Goal: Task Accomplishment & Management: Manage account settings

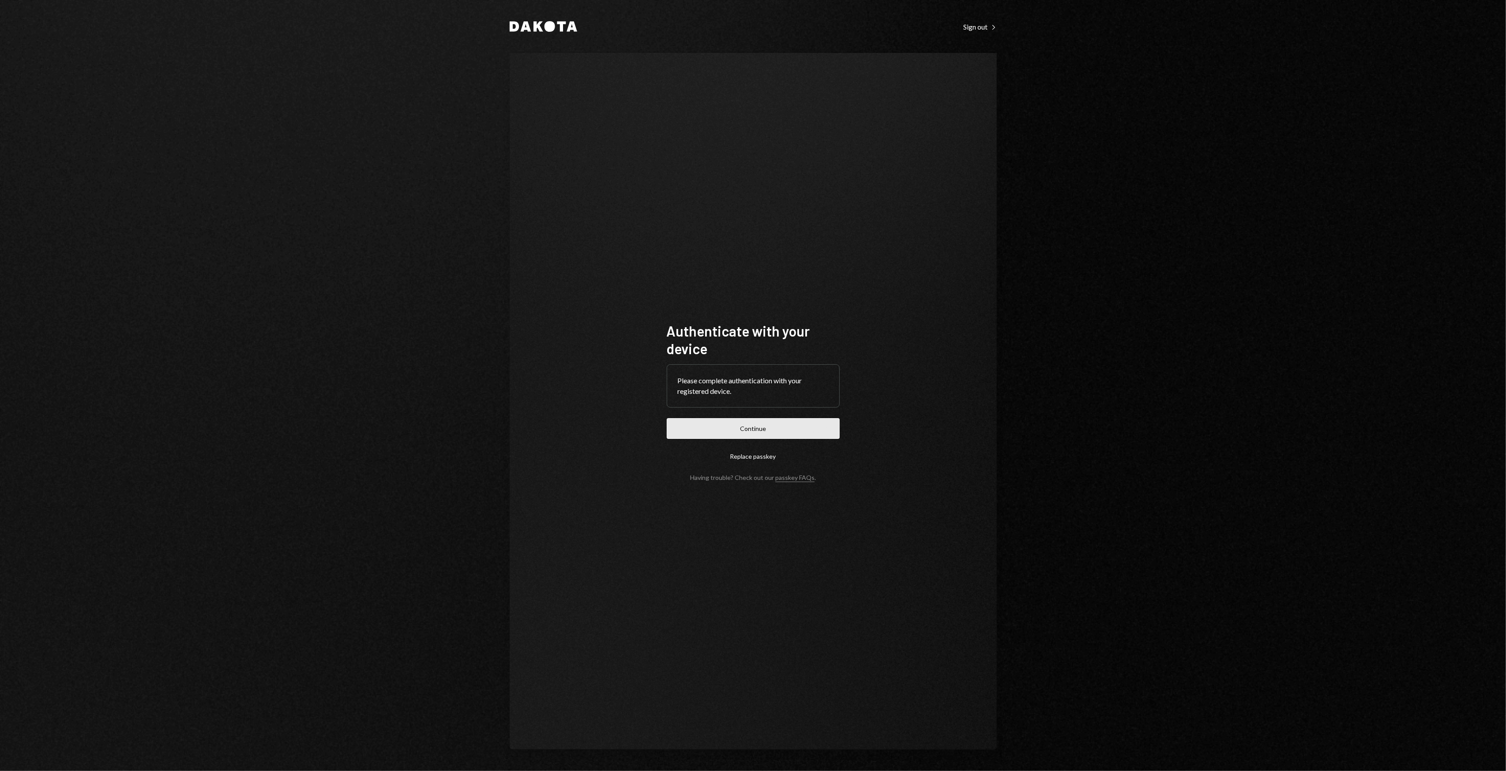
click at [791, 422] on button "Continue" at bounding box center [753, 428] width 173 height 21
drag, startPoint x: 686, startPoint y: 222, endPoint x: 620, endPoint y: 202, distance: 68.5
drag, startPoint x: 620, startPoint y: 202, endPoint x: 594, endPoint y: 195, distance: 27.3
click at [594, 195] on div "Authenticate with your device Please complete authentication with your register…" at bounding box center [753, 401] width 487 height 697
drag, startPoint x: 584, startPoint y: 188, endPoint x: 570, endPoint y: 176, distance: 17.8
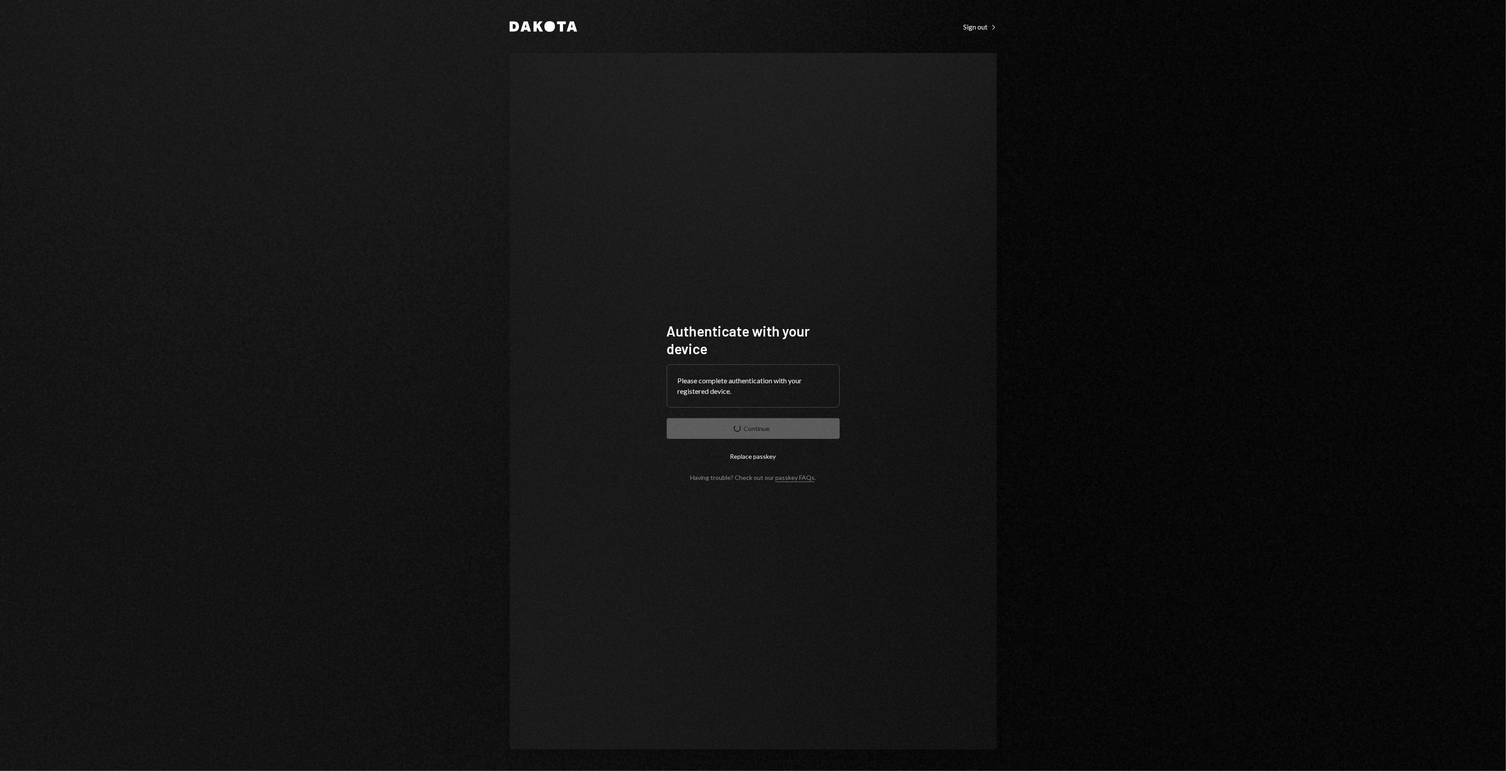
click at [574, 179] on div "Authenticate with your device Please complete authentication with your register…" at bounding box center [753, 401] width 487 height 697
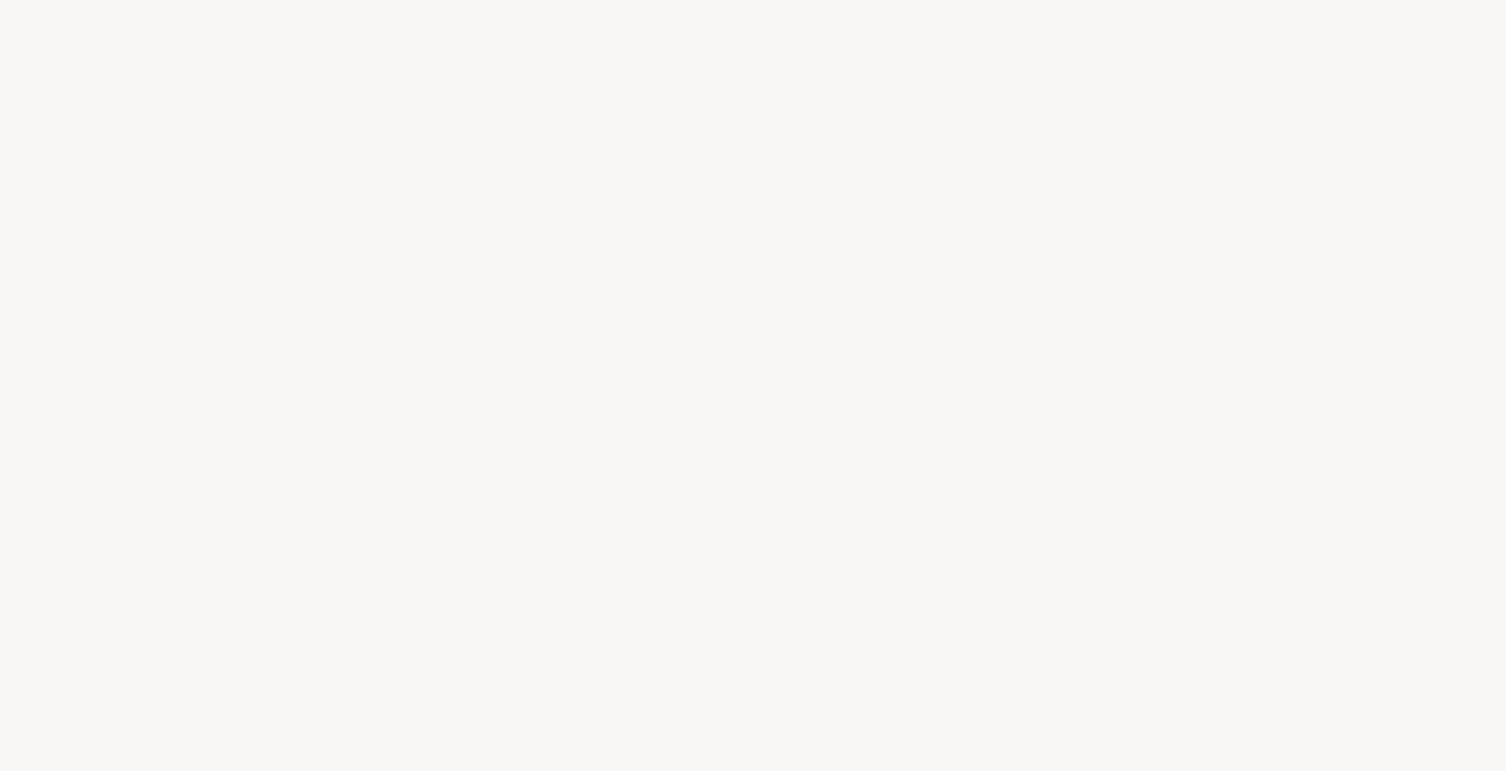
drag, startPoint x: 728, startPoint y: 516, endPoint x: 676, endPoint y: 495, distance: 56.0
drag, startPoint x: 676, startPoint y: 495, endPoint x: 630, endPoint y: 489, distance: 46.2
click at [630, 489] on div at bounding box center [753, 385] width 1506 height 771
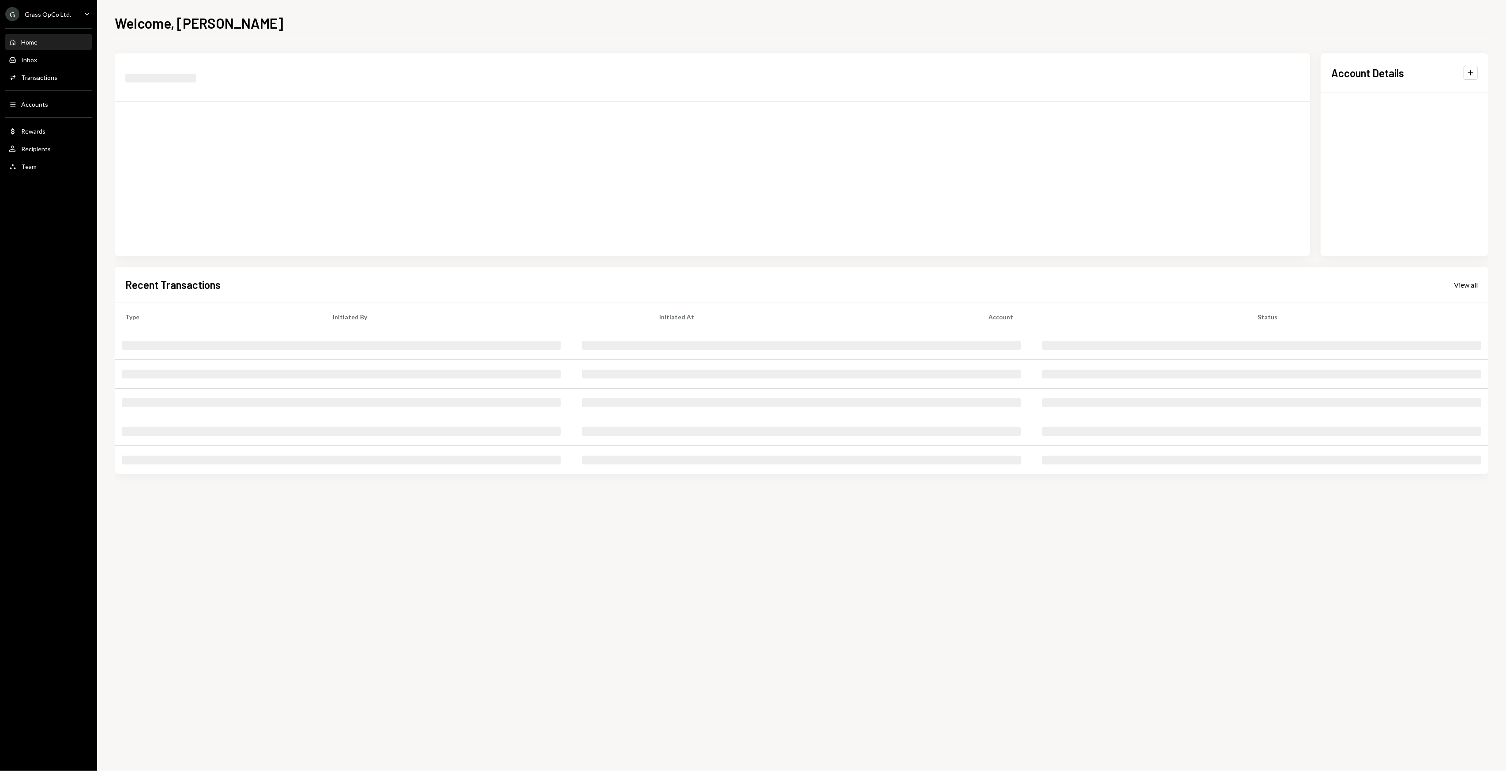
click at [579, 486] on div "Account Details Plus Recent Transactions View all Type Initiated By Initiated A…" at bounding box center [801, 272] width 1373 height 439
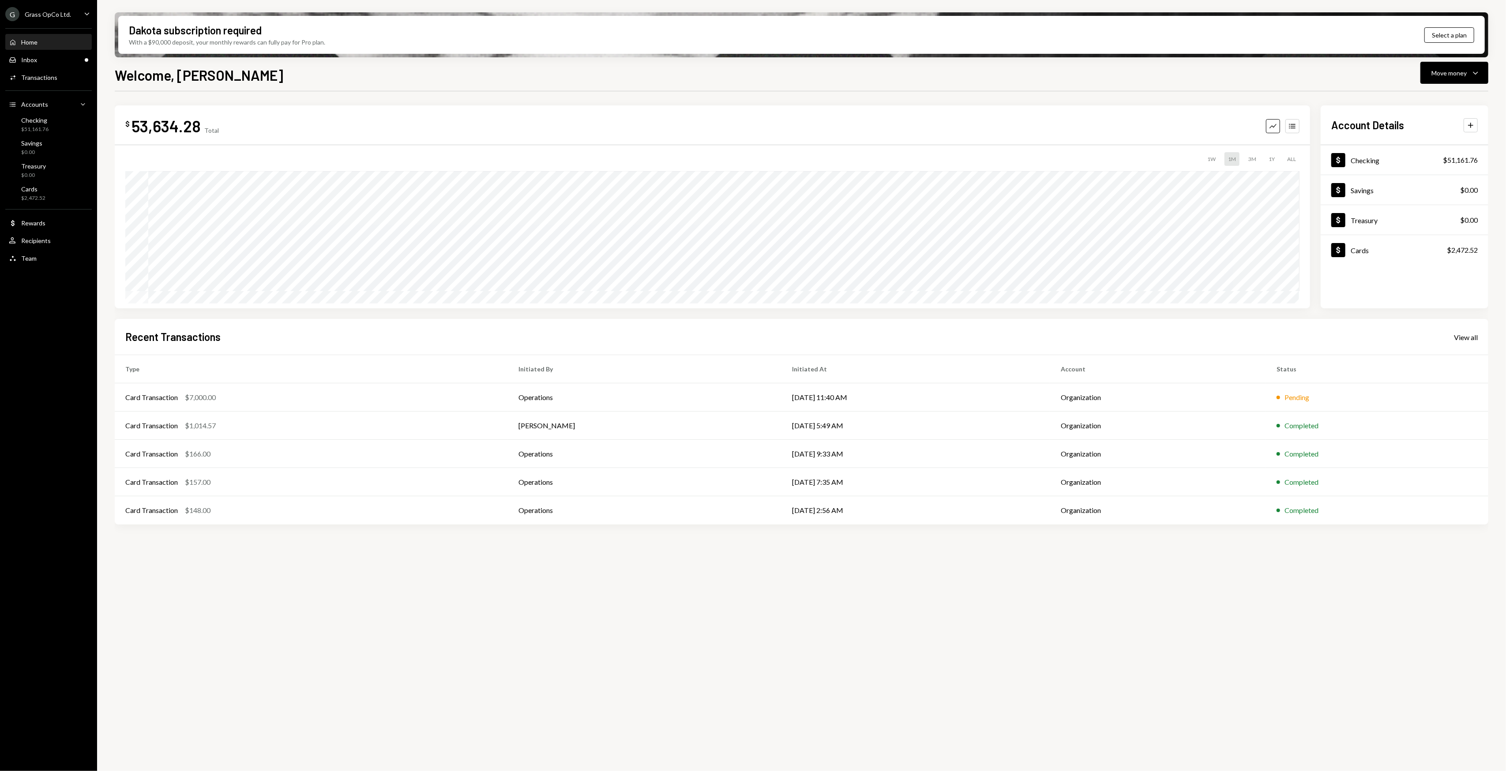
drag, startPoint x: 333, startPoint y: 71, endPoint x: 326, endPoint y: 71, distance: 6.2
drag, startPoint x: 326, startPoint y: 71, endPoint x: 303, endPoint y: 72, distance: 23.8
click at [303, 72] on div "Welcome, [PERSON_NAME] Move money Caret Down" at bounding box center [801, 73] width 1373 height 19
drag, startPoint x: 301, startPoint y: 72, endPoint x: 289, endPoint y: 80, distance: 13.7
click at [300, 72] on div "Welcome, [PERSON_NAME] Move money Caret Down" at bounding box center [801, 73] width 1373 height 19
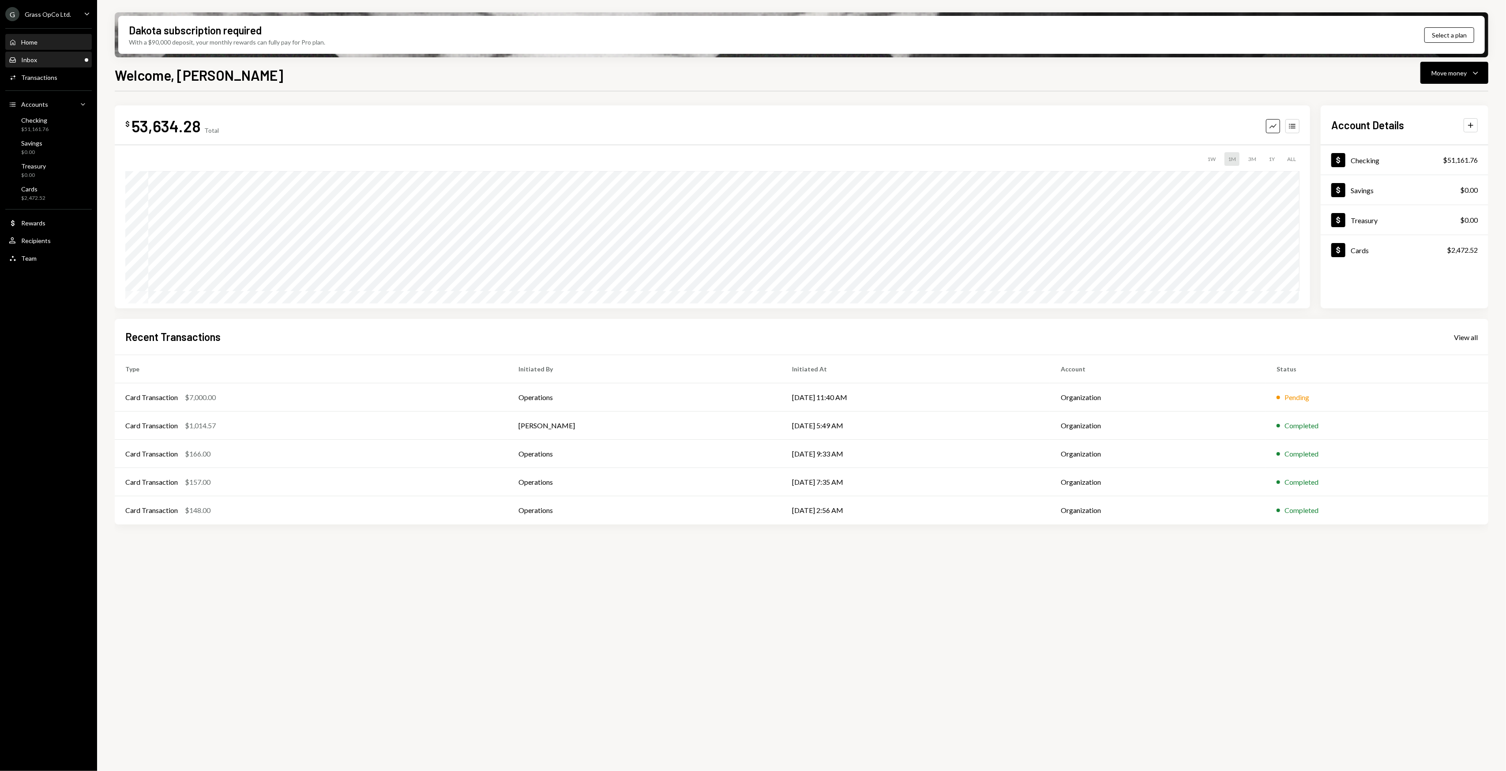
click at [54, 64] on div "Inbox Inbox" at bounding box center [48, 60] width 79 height 8
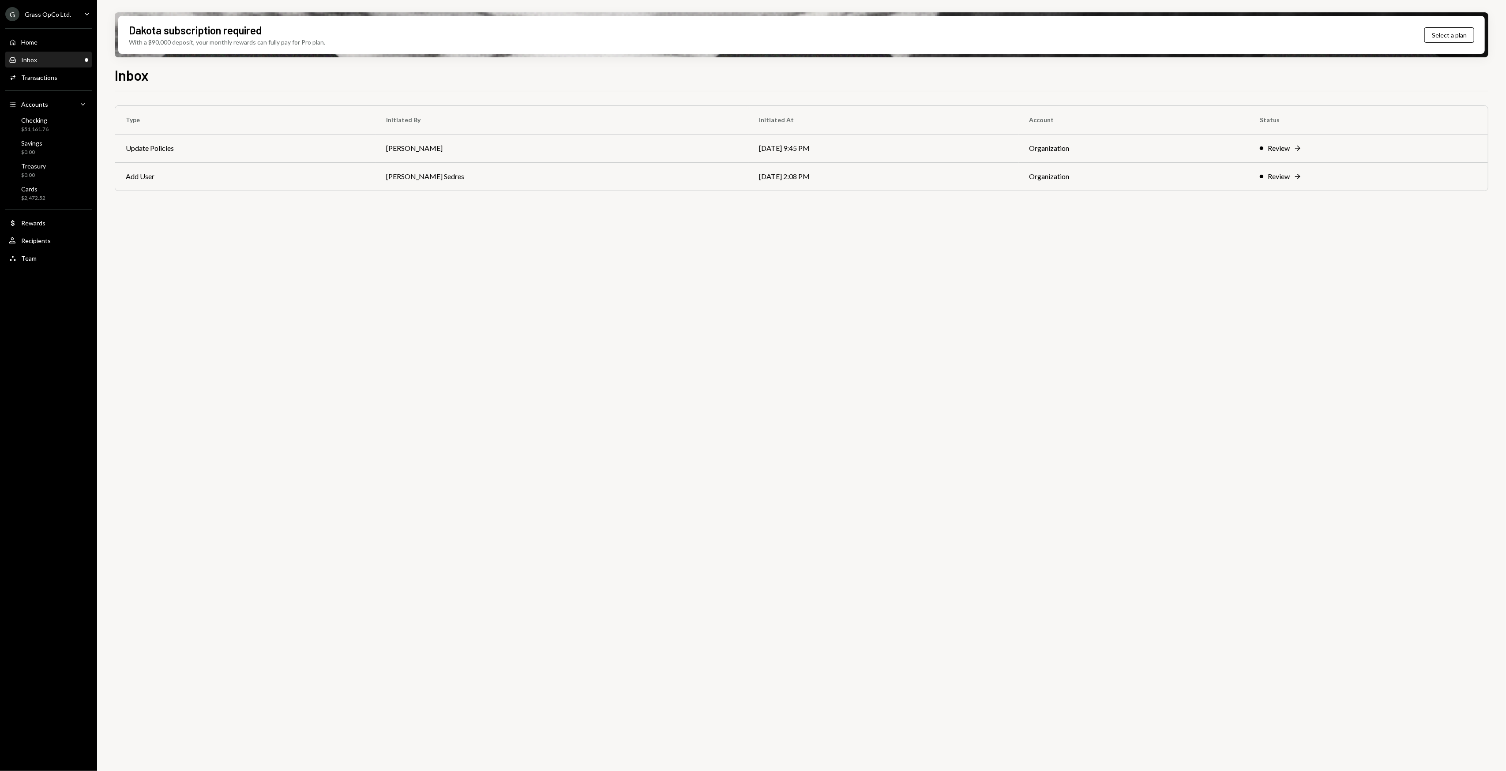
click at [629, 404] on div "Type Initiated By Initiated At Account Status Update Policies [PERSON_NAME] [DA…" at bounding box center [801, 436] width 1373 height 690
drag, startPoint x: 562, startPoint y: 382, endPoint x: 514, endPoint y: 364, distance: 50.8
drag, startPoint x: 514, startPoint y: 364, endPoint x: 498, endPoint y: 357, distance: 18.4
click at [513, 364] on div "Type Initiated By Initiated At Account Status Update Policies [PERSON_NAME] [DA…" at bounding box center [801, 436] width 1373 height 690
drag, startPoint x: 479, startPoint y: 353, endPoint x: 472, endPoint y: 346, distance: 9.7
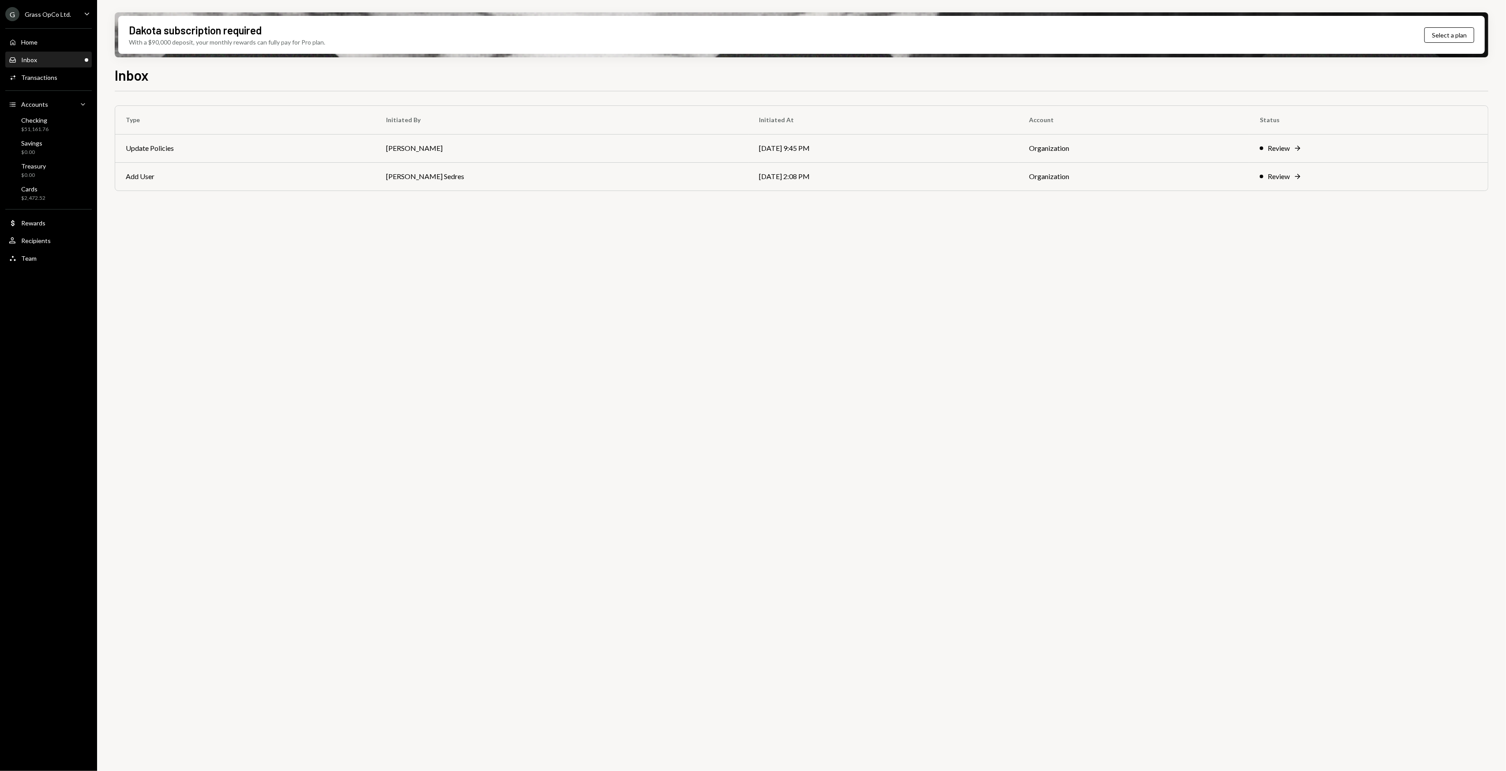
click at [472, 346] on div "Type Initiated By Initiated At Account Status Update Policies [PERSON_NAME] [DA…" at bounding box center [801, 436] width 1373 height 690
click at [1223, 180] on td "Organization" at bounding box center [1134, 176] width 230 height 28
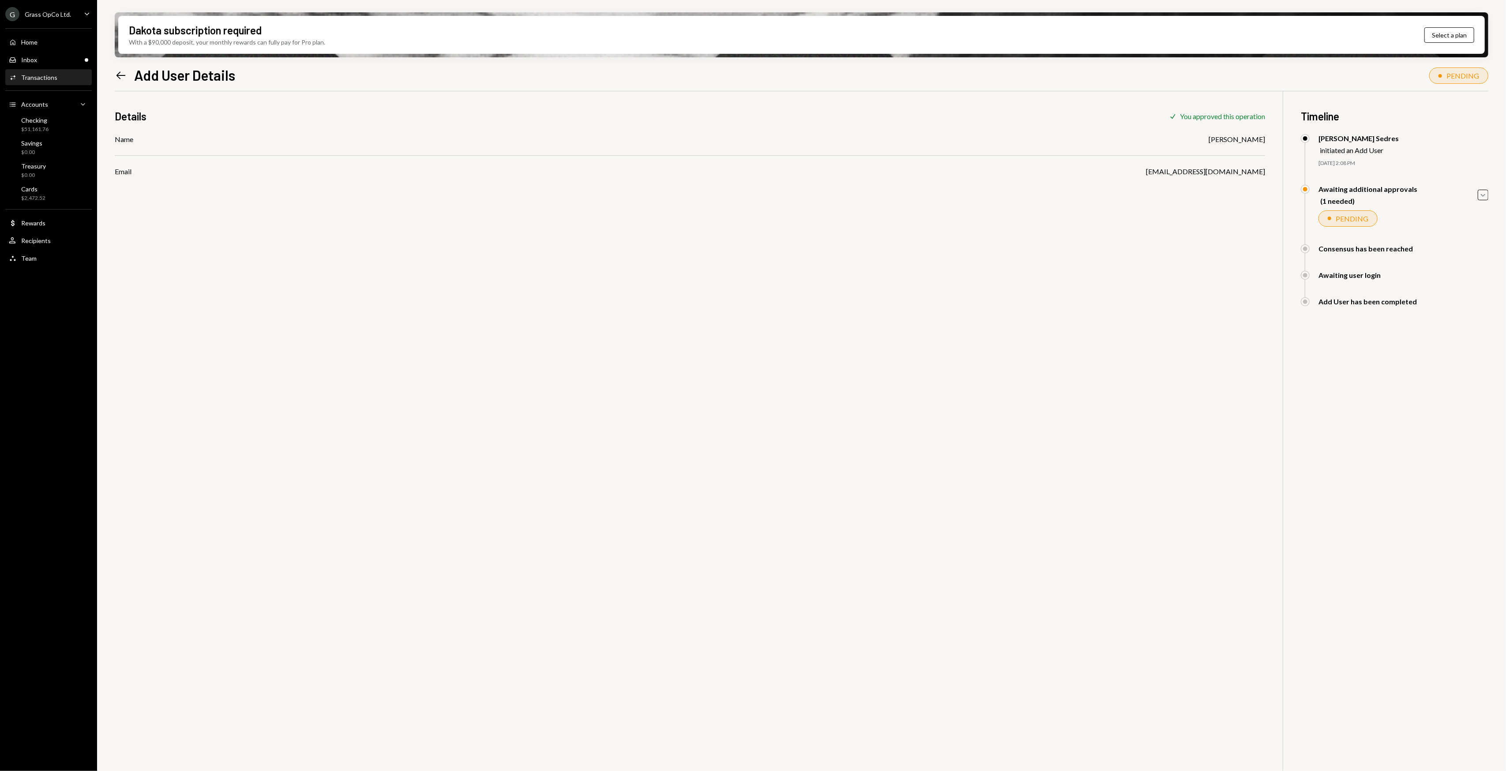
click at [115, 71] on icon "Left Arrow" at bounding box center [121, 75] width 12 height 12
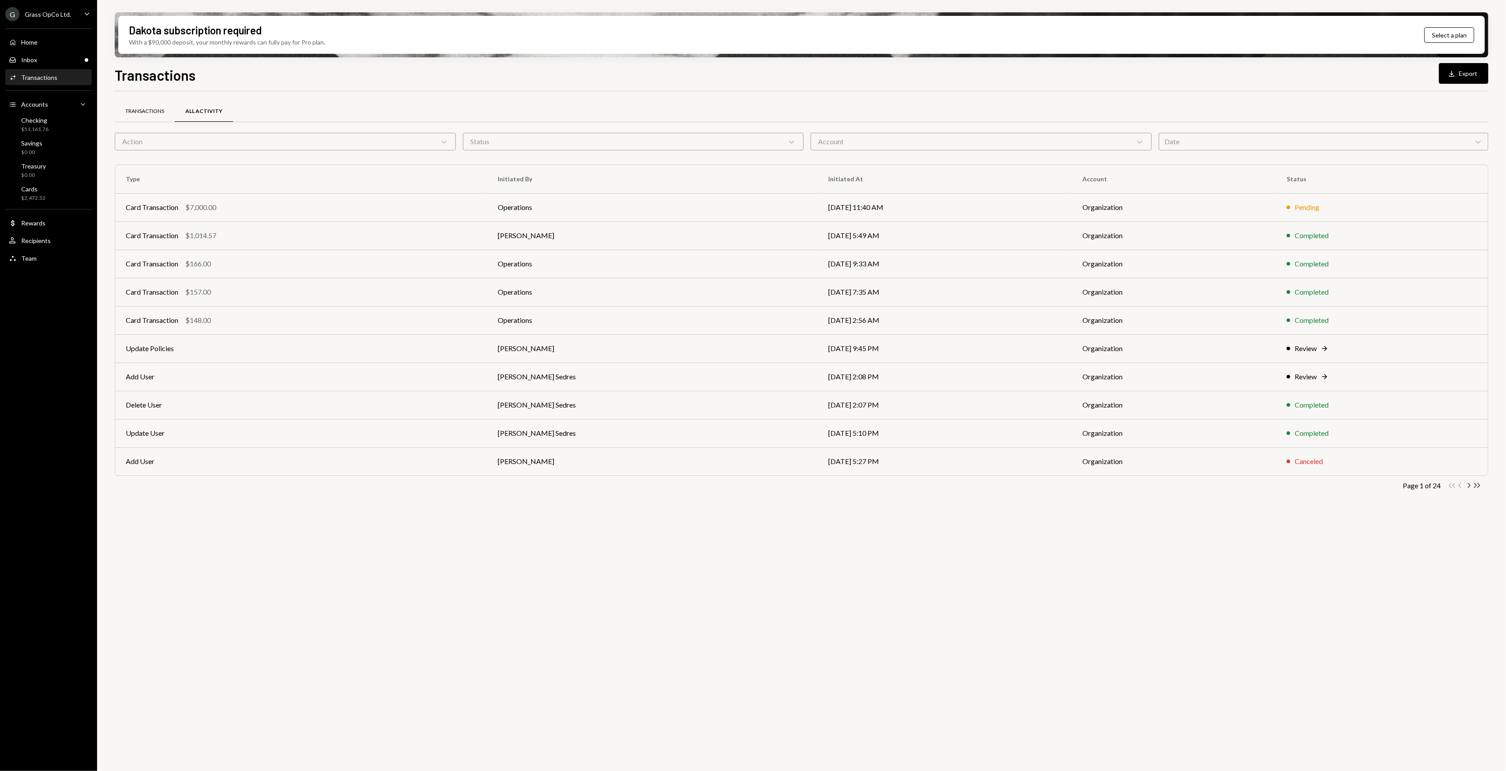
click at [136, 121] on div "Transactions" at bounding box center [145, 111] width 60 height 21
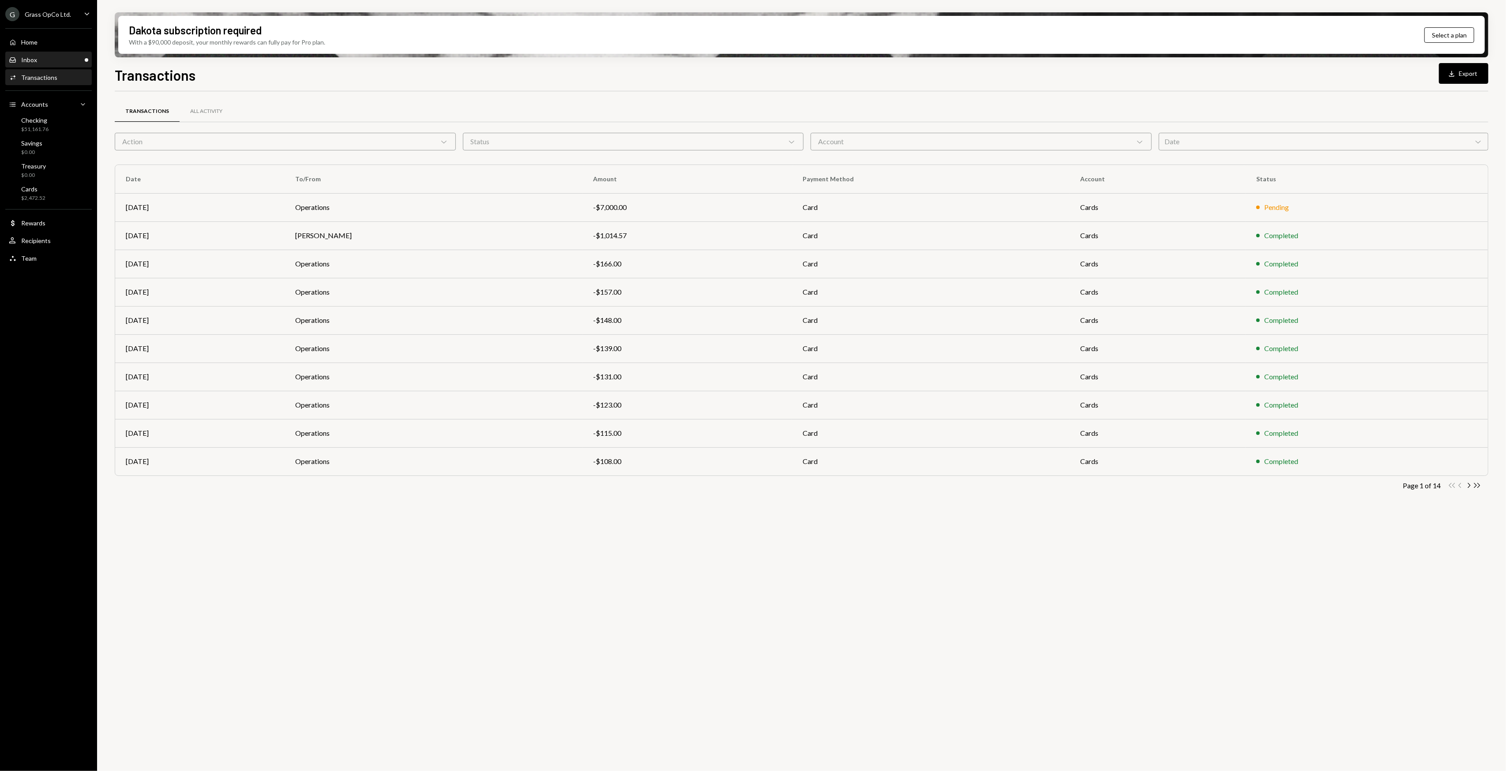
click at [46, 58] on div "Inbox Inbox" at bounding box center [48, 60] width 79 height 8
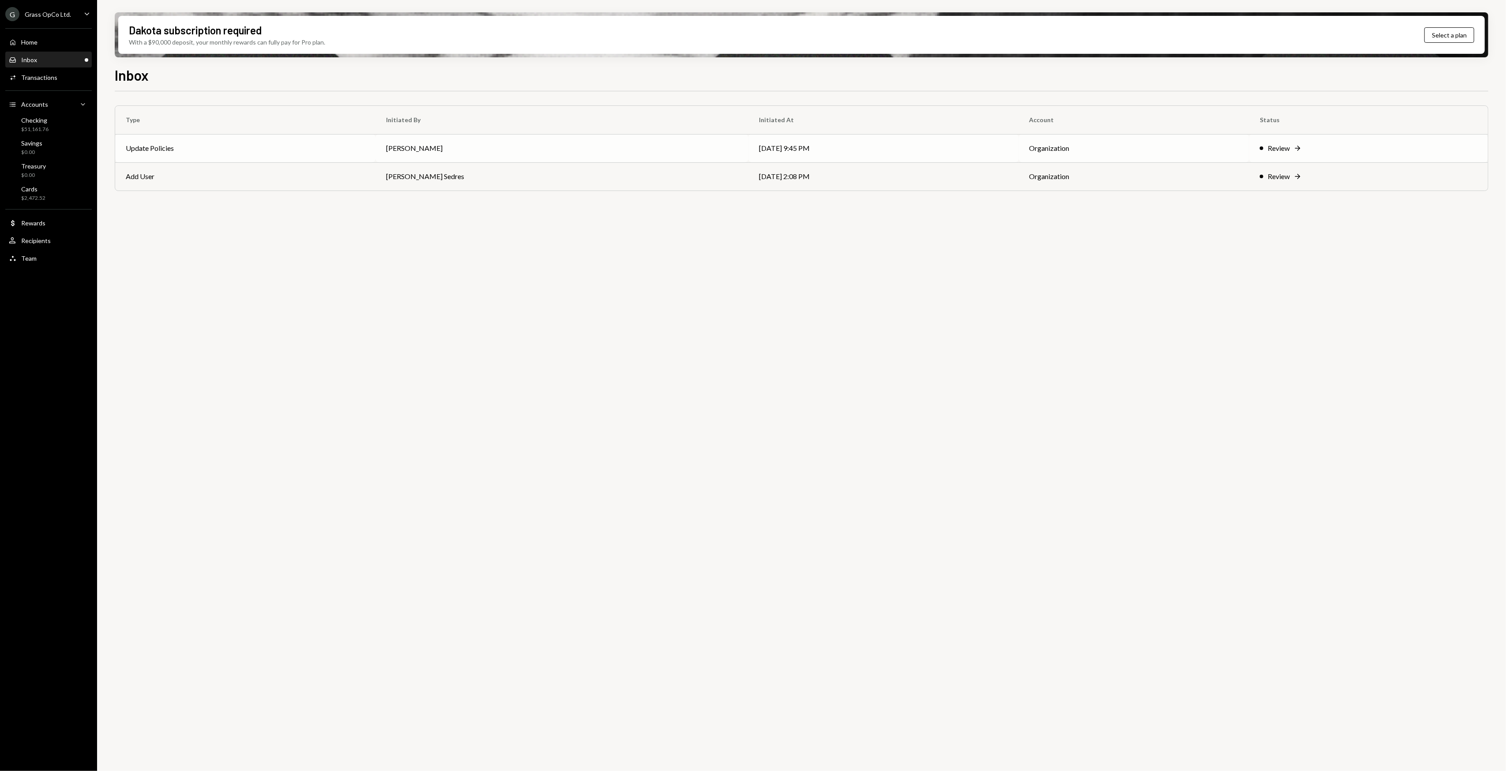
click at [491, 150] on td "[PERSON_NAME]" at bounding box center [561, 148] width 373 height 28
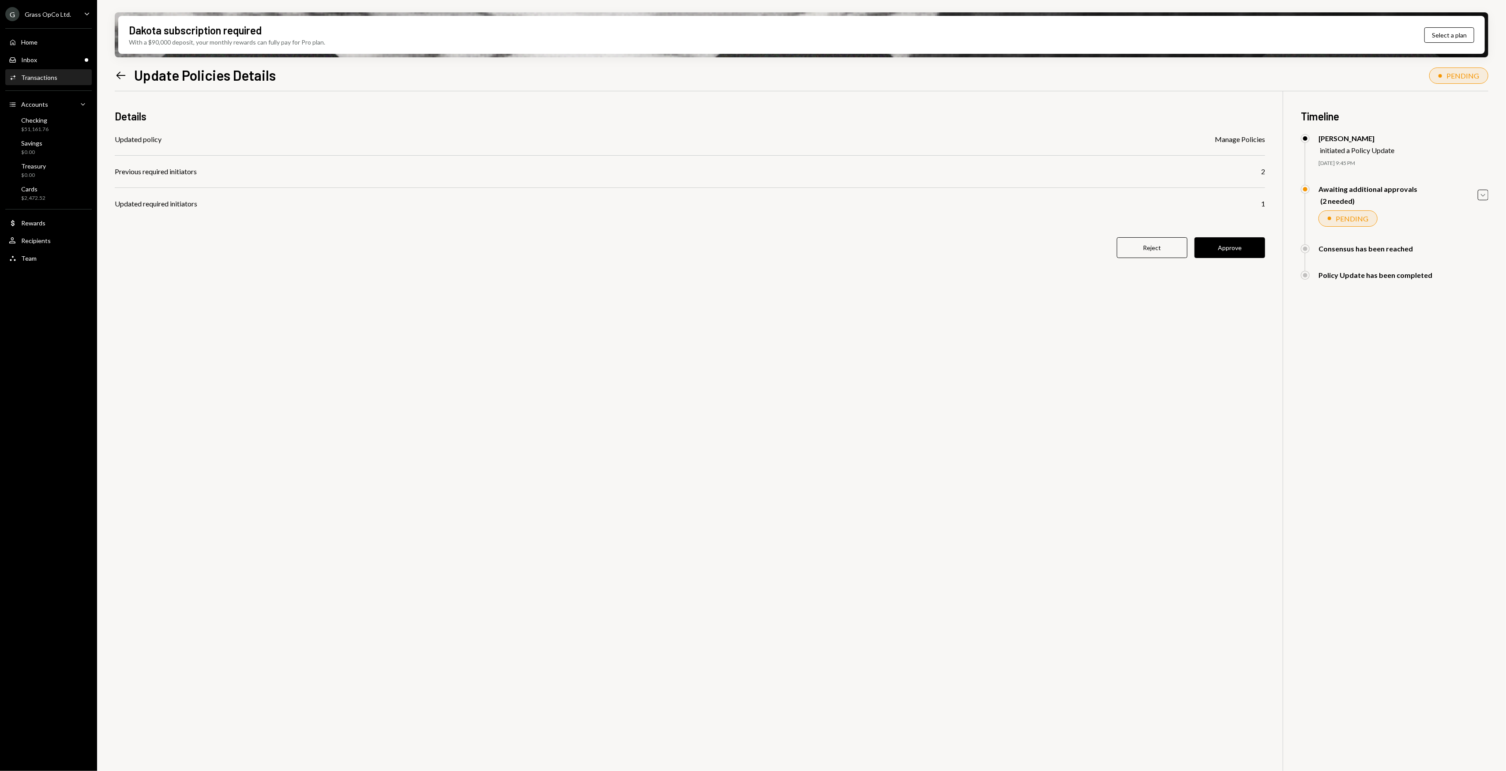
drag, startPoint x: 403, startPoint y: 261, endPoint x: 380, endPoint y: 260, distance: 22.5
drag, startPoint x: 380, startPoint y: 260, endPoint x: 355, endPoint y: 255, distance: 25.7
click at [355, 255] on div "Reject Approve" at bounding box center [690, 247] width 1150 height 21
click at [350, 251] on div "Reject Approve" at bounding box center [690, 247] width 1150 height 21
click at [341, 246] on div "Reject Approve" at bounding box center [690, 247] width 1150 height 21
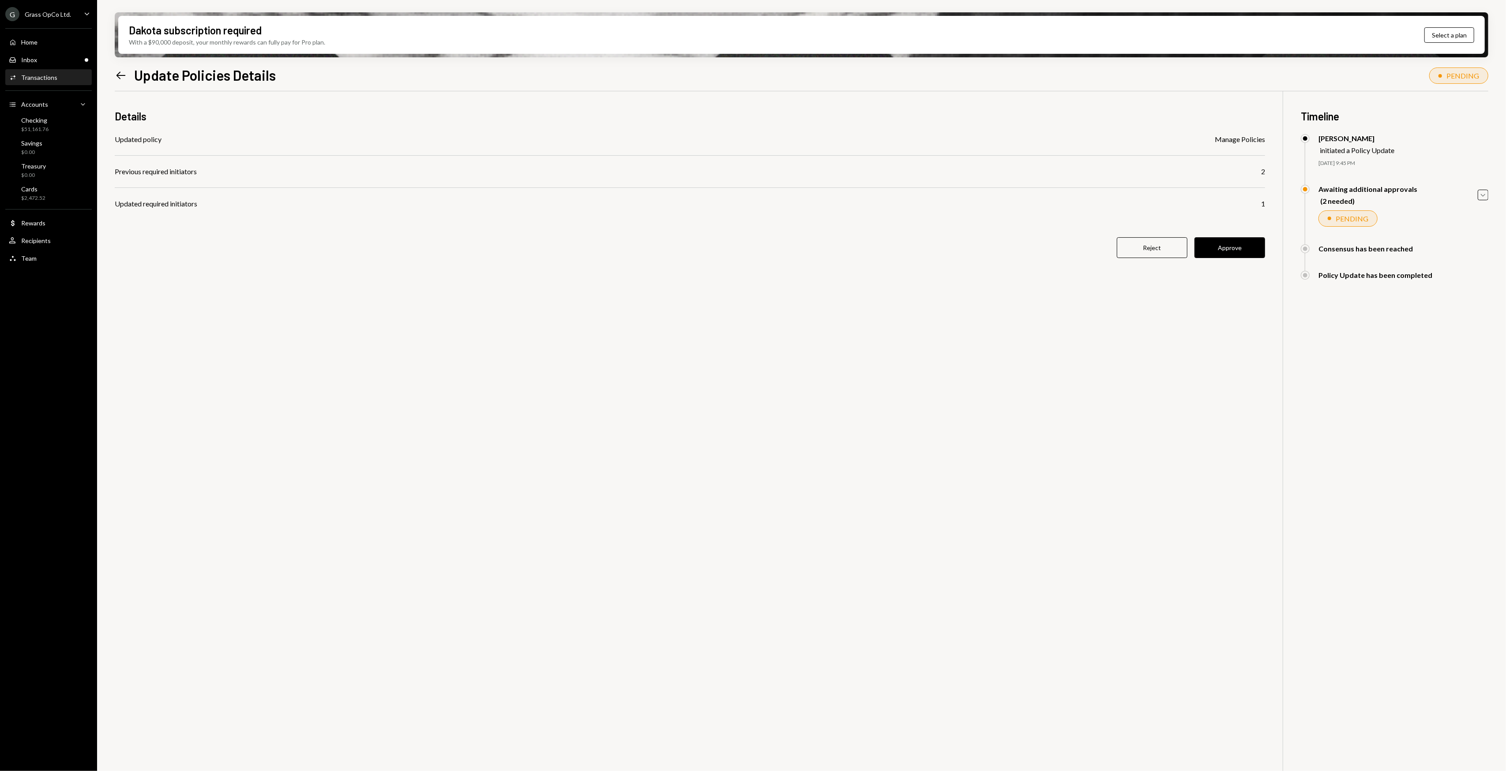
drag, startPoint x: 333, startPoint y: 239, endPoint x: 329, endPoint y: 235, distance: 5.6
click at [329, 235] on div "Details Updated policy Manage Policies Previous required initiators 2 Updated r…" at bounding box center [690, 188] width 1150 height 195
drag, startPoint x: 320, startPoint y: 229, endPoint x: 314, endPoint y: 224, distance: 7.8
click at [314, 224] on div "Details Updated policy Manage Policies Previous required initiators 2 Updated r…" at bounding box center [690, 188] width 1150 height 195
click at [311, 222] on div "Details Updated policy Manage Policies Previous required initiators 2 Updated r…" at bounding box center [690, 188] width 1150 height 195
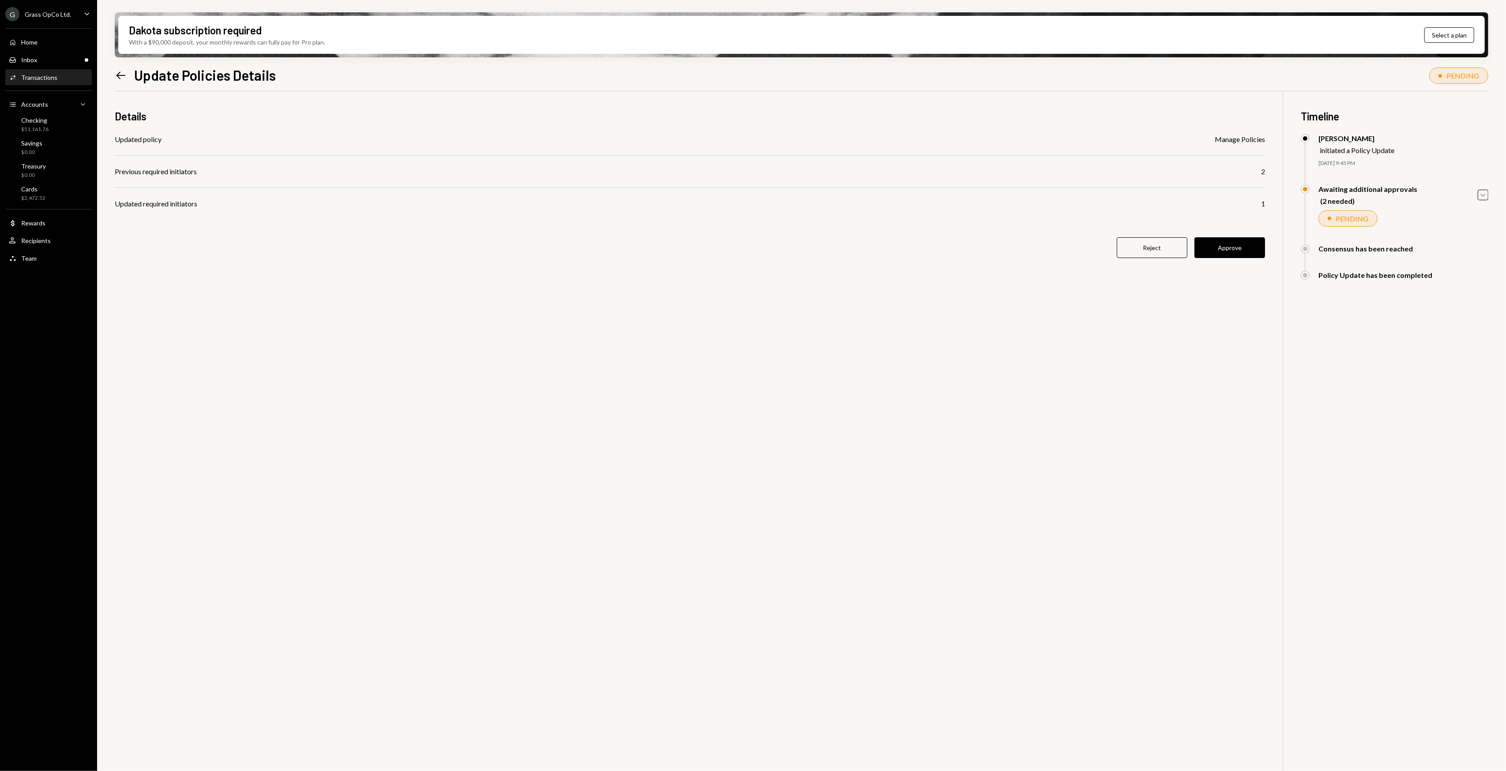
drag, startPoint x: 311, startPoint y: 222, endPoint x: 306, endPoint y: 219, distance: 6.0
click at [304, 218] on div "Details Updated policy Manage Policies Previous required initiators 2 Updated r…" at bounding box center [690, 188] width 1150 height 195
drag, startPoint x: 302, startPoint y: 217, endPoint x: 294, endPoint y: 213, distance: 9.5
click at [292, 212] on div "Details Updated policy Manage Policies Previous required initiators 2 Updated r…" at bounding box center [690, 188] width 1150 height 195
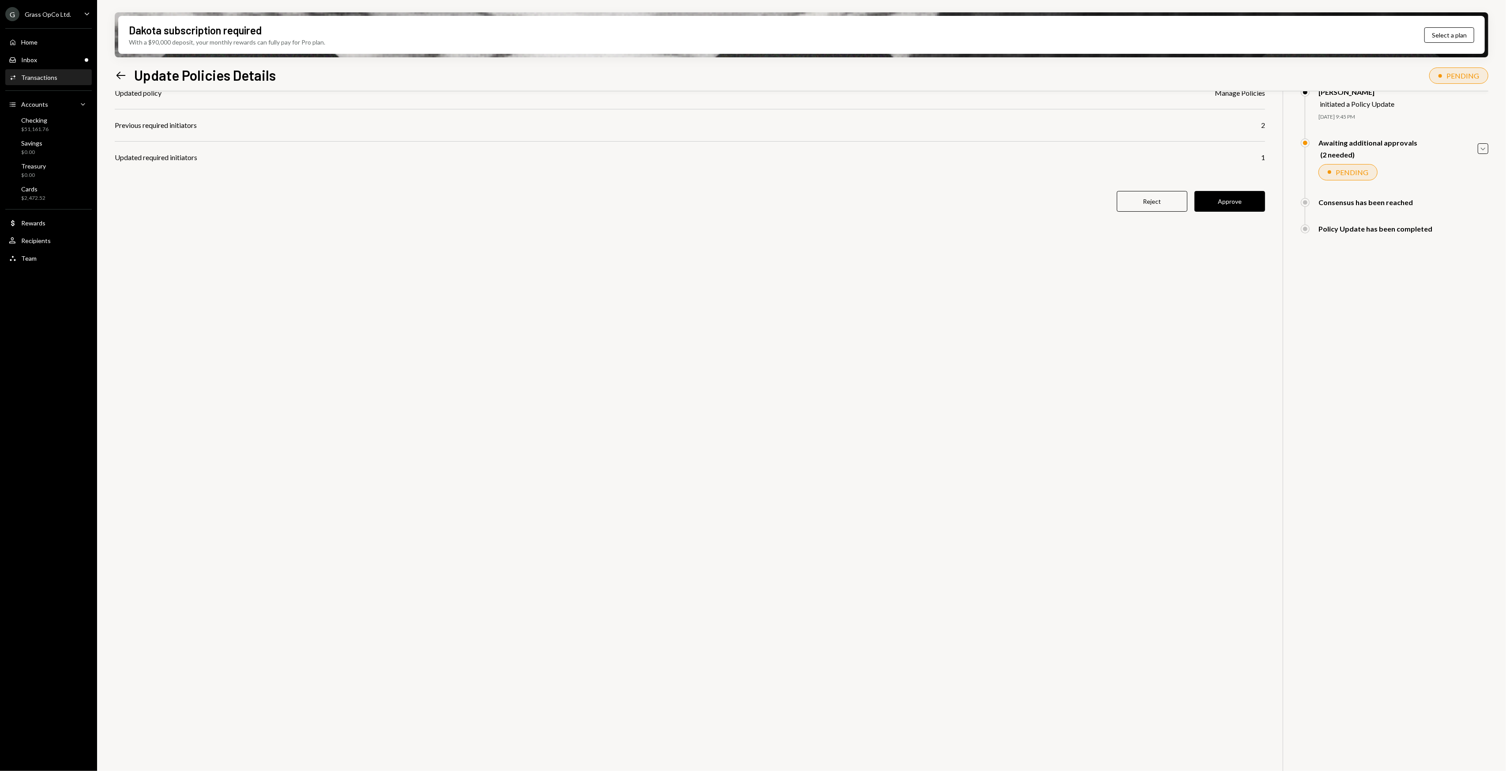
scroll to position [71, 0]
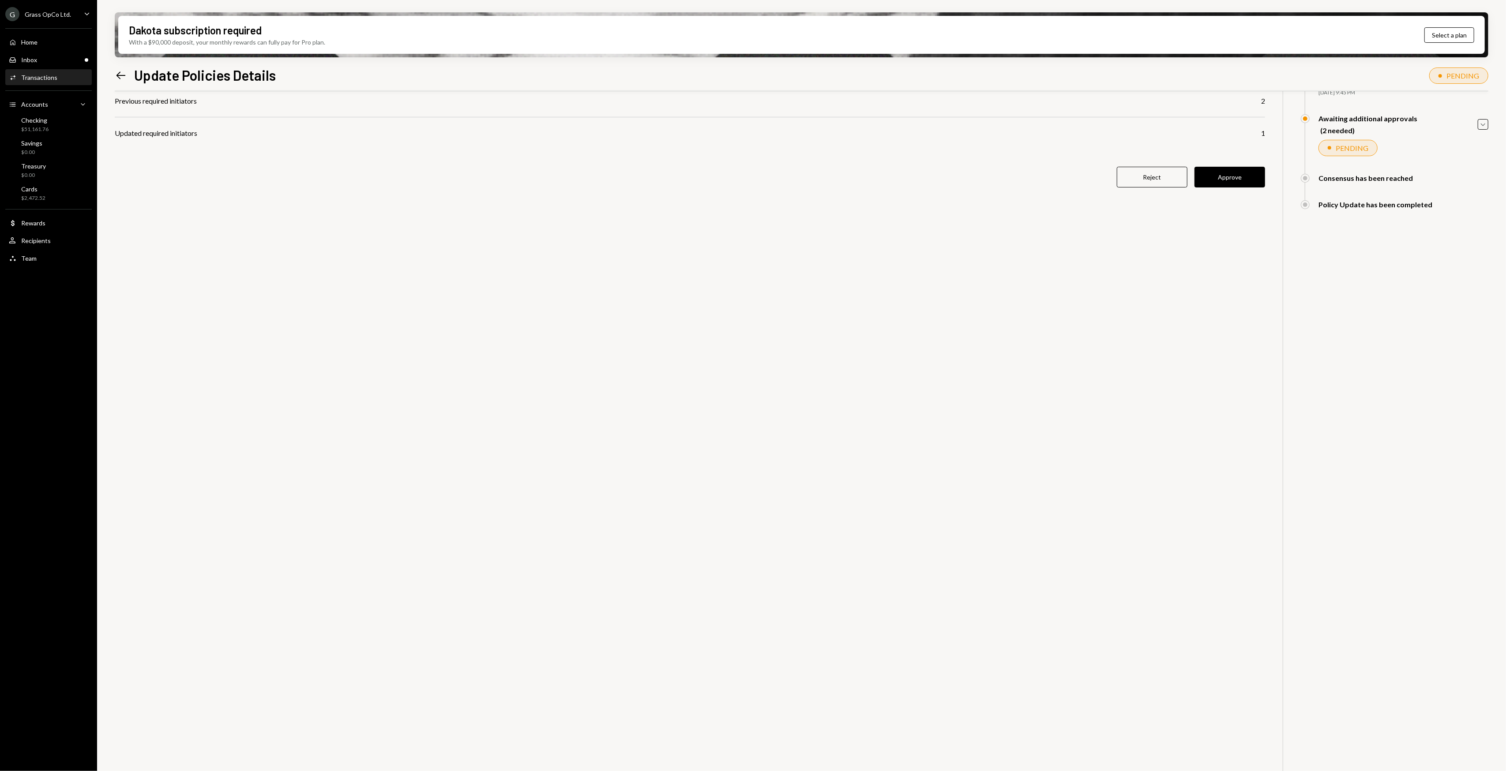
drag, startPoint x: 315, startPoint y: 235, endPoint x: 308, endPoint y: 229, distance: 8.8
click at [308, 229] on div "Details Updated policy Manage Policies Previous required initiators 2 Updated r…" at bounding box center [801, 406] width 1373 height 771
click at [297, 221] on div "Details Updated policy Manage Policies Previous required initiators 2 Updated r…" at bounding box center [801, 406] width 1373 height 771
drag, startPoint x: 683, startPoint y: 240, endPoint x: 674, endPoint y: 239, distance: 8.9
drag, startPoint x: 674, startPoint y: 239, endPoint x: 579, endPoint y: 235, distance: 95.4
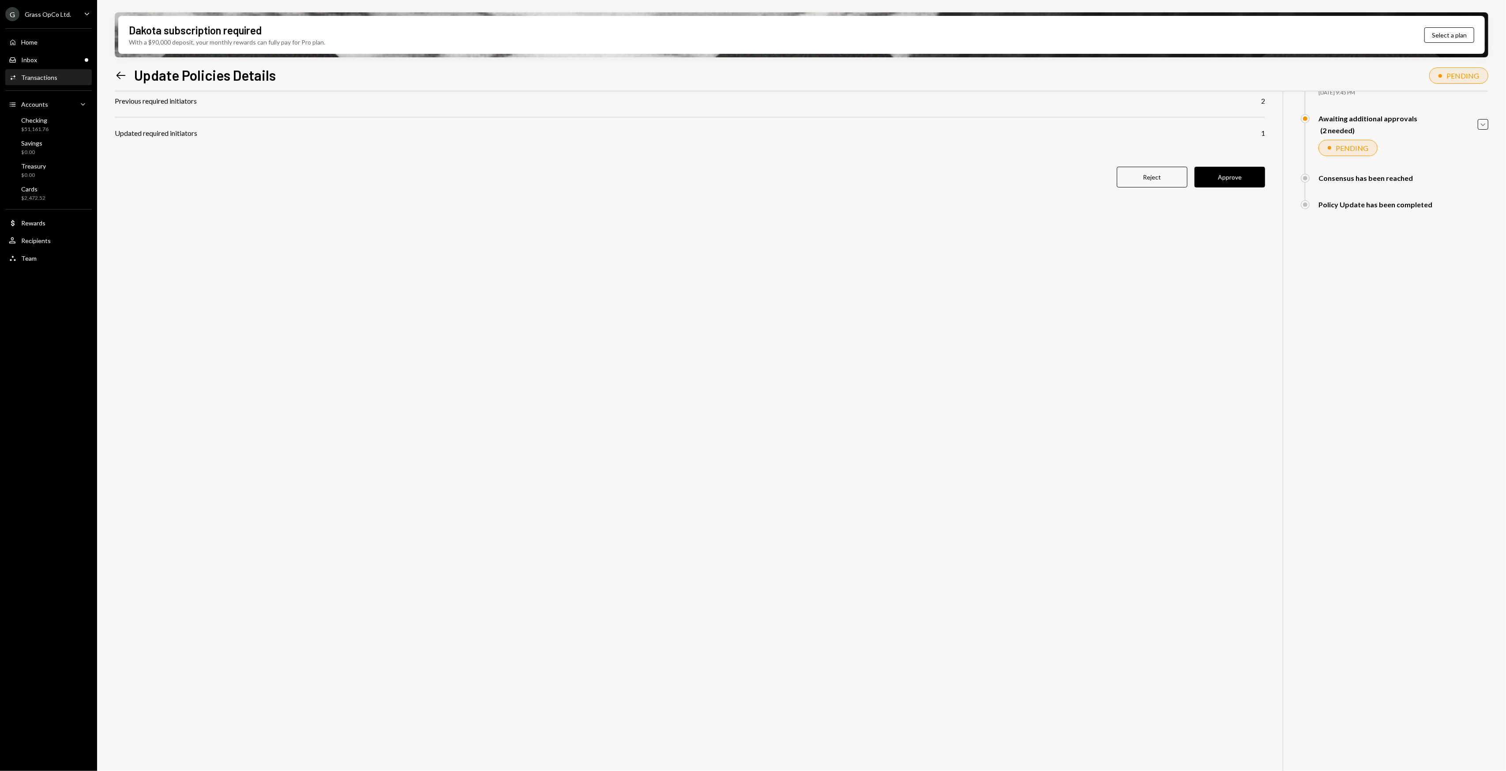
click at [579, 235] on div "Details Updated policy Manage Policies Previous required initiators 2 Updated r…" at bounding box center [801, 406] width 1373 height 771
drag, startPoint x: 559, startPoint y: 235, endPoint x: 533, endPoint y: 232, distance: 26.3
click at [533, 232] on div "Details Updated policy Manage Policies Previous required initiators 2 Updated r…" at bounding box center [801, 406] width 1373 height 771
drag, startPoint x: 522, startPoint y: 225, endPoint x: 512, endPoint y: 218, distance: 13.0
click at [512, 218] on div "Details Updated policy Manage Policies Previous required initiators 2 Updated r…" at bounding box center [801, 406] width 1373 height 771
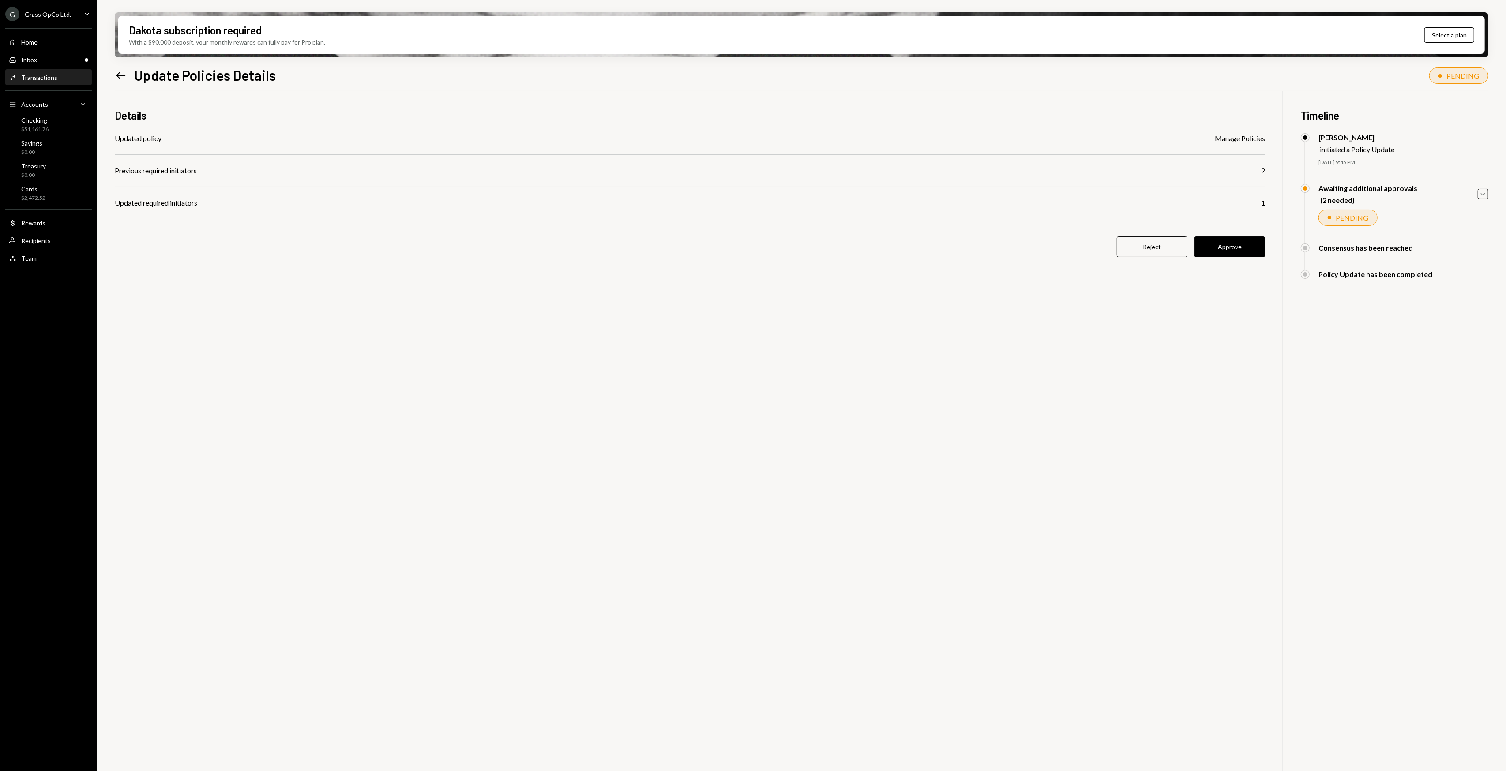
scroll to position [0, 0]
drag, startPoint x: 536, startPoint y: 276, endPoint x: 528, endPoint y: 272, distance: 9.3
click at [529, 274] on div "Details Updated policy Manage Policies Previous required initiators 2 Updated r…" at bounding box center [690, 188] width 1150 height 195
drag, startPoint x: 526, startPoint y: 270, endPoint x: 519, endPoint y: 261, distance: 11.6
drag, startPoint x: 519, startPoint y: 261, endPoint x: 514, endPoint y: 259, distance: 5.1
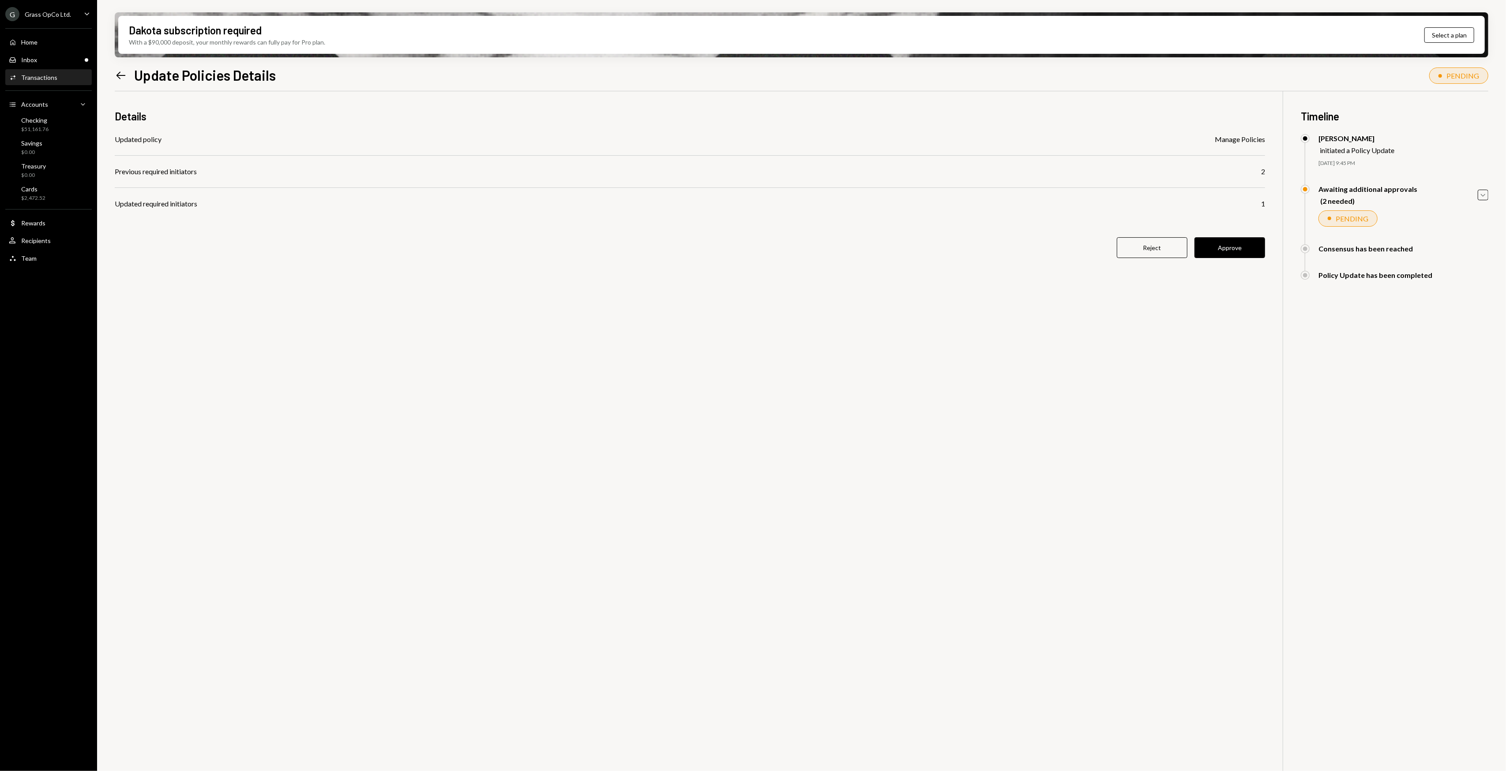
click at [517, 259] on div "Details Updated policy Manage Policies Previous required initiators 2 Updated r…" at bounding box center [690, 188] width 1150 height 195
click at [34, 57] on div "Inbox" at bounding box center [29, 60] width 16 height 8
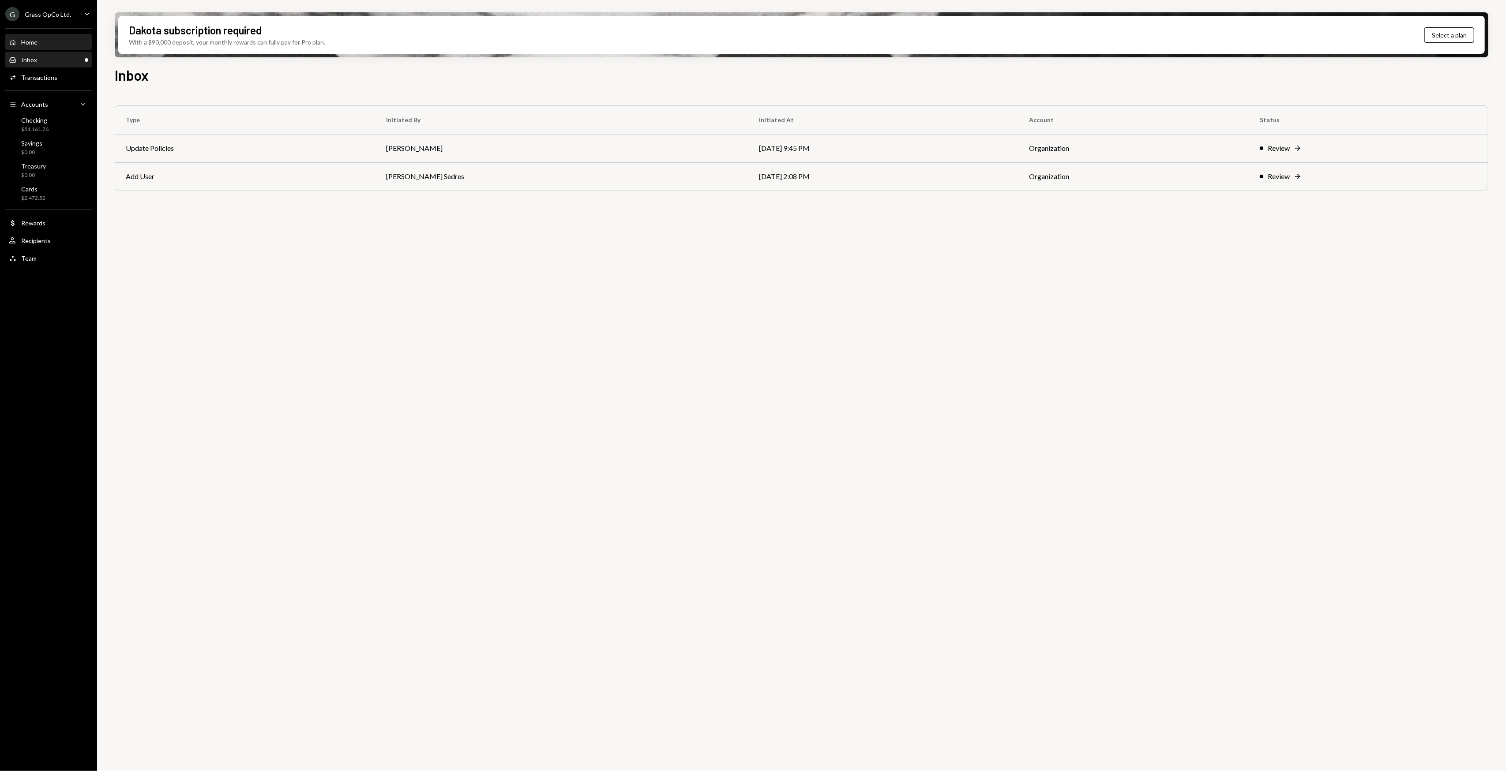
click at [34, 40] on div "Home" at bounding box center [29, 42] width 16 height 8
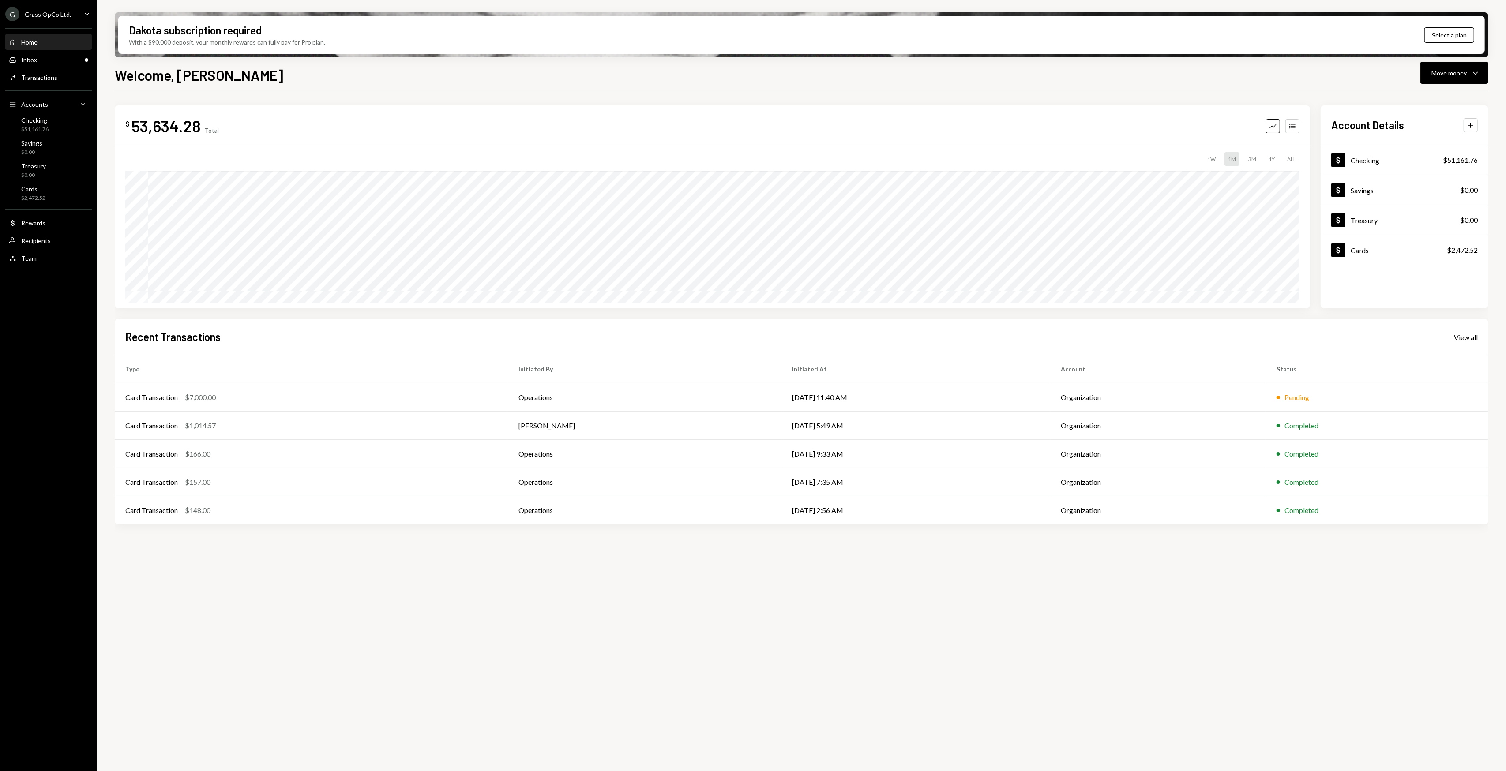
drag, startPoint x: 405, startPoint y: 658, endPoint x: 286, endPoint y: 639, distance: 120.2
click at [286, 639] on div "$ 53,634.28 Total Graph Accounts 1W 1M 3M 1Y ALL $106,230.68 [DATE] Account Det…" at bounding box center [801, 436] width 1373 height 690
drag, startPoint x: 273, startPoint y: 632, endPoint x: 265, endPoint y: 626, distance: 10.3
click at [261, 625] on div "$ 53,634.28 Total Graph Accounts 1W 1M 3M 1Y ALL $106,230.68 [DATE] Account Det…" at bounding box center [801, 436] width 1373 height 690
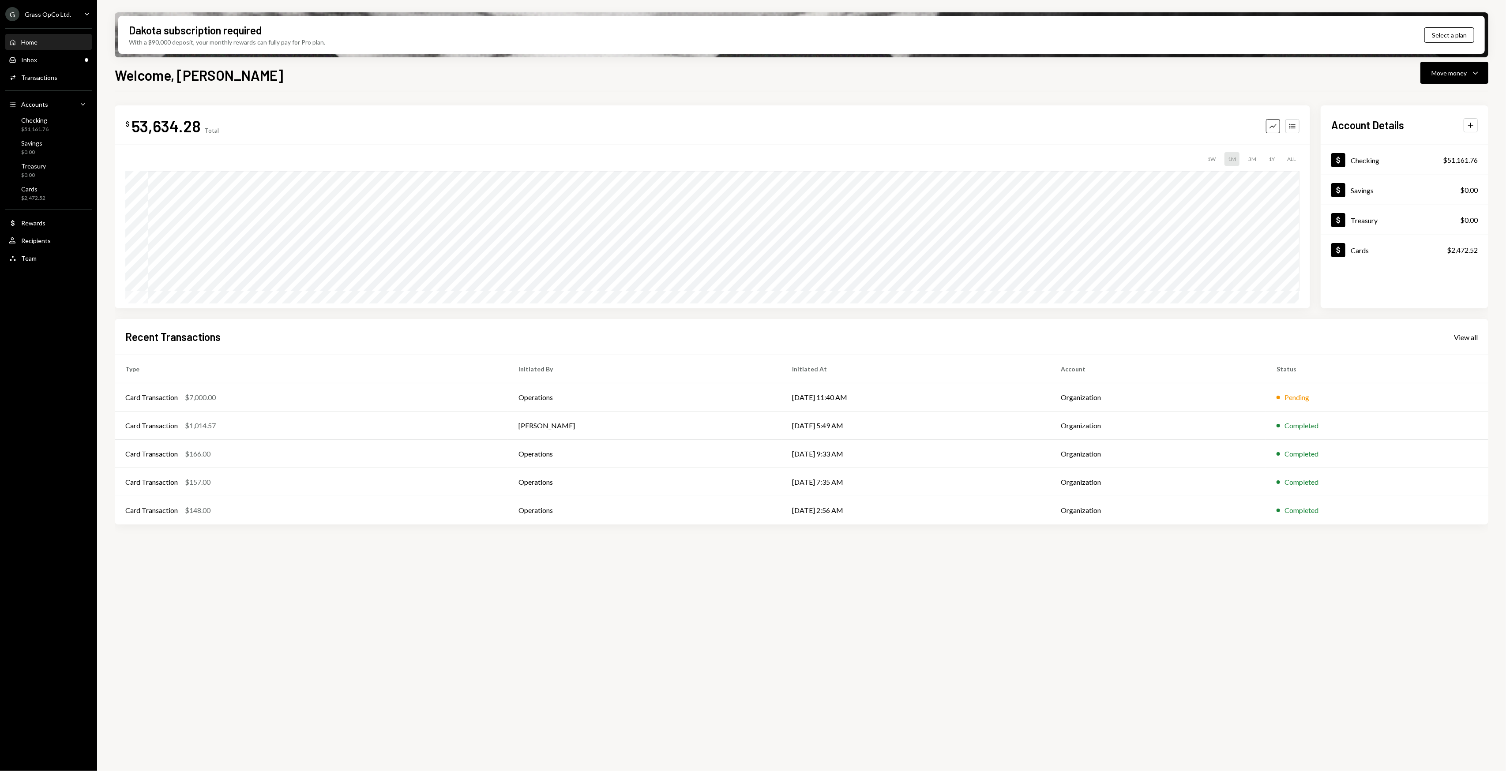
click at [214, 568] on div "$ 53,634.28 Total Graph Accounts 1W 1M 3M 1Y ALL $106,230.68 [DATE] Account Det…" at bounding box center [801, 436] width 1373 height 690
drag, startPoint x: 321, startPoint y: 600, endPoint x: 314, endPoint y: 596, distance: 8.1
drag, startPoint x: 314, startPoint y: 596, endPoint x: 317, endPoint y: 589, distance: 8.4
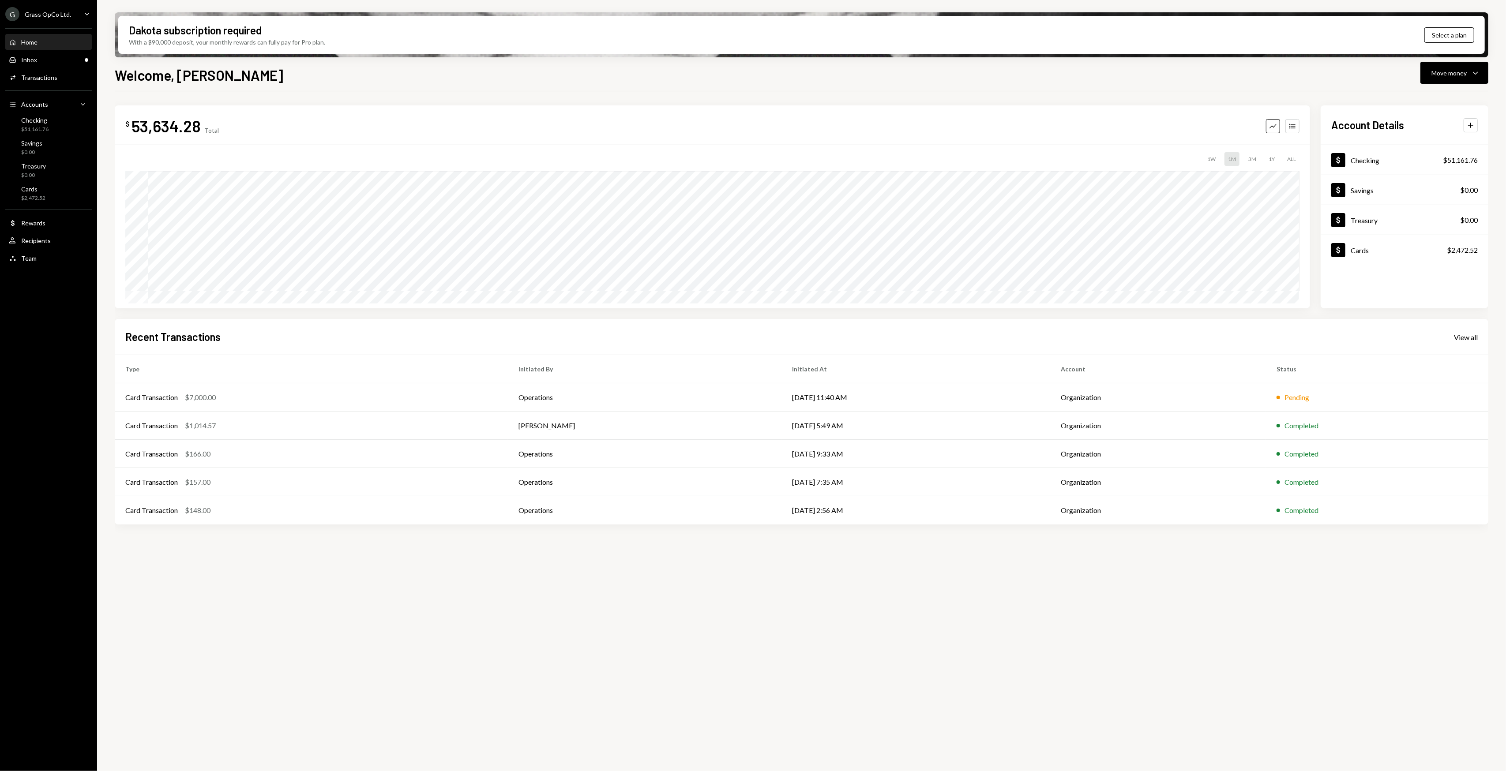
click at [304, 592] on div "$ 53,634.28 Total Graph Accounts 1W 1M 3M 1Y ALL $106,230.68 [DATE] Account Det…" at bounding box center [801, 436] width 1373 height 690
drag, startPoint x: 421, startPoint y: 589, endPoint x: 365, endPoint y: 589, distance: 55.6
drag
click at [290, 586] on div "$ 53,634.28 Total Graph Accounts 1W 1M 3M 1Y ALL $106,230.68 [DATE] Account Det…" at bounding box center [801, 436] width 1373 height 690
click at [410, 585] on div "$ 53,634.28 Total Graph Accounts 1W 1M 3M 1Y ALL $106,230.68 [DATE] Account Det…" at bounding box center [801, 436] width 1373 height 690
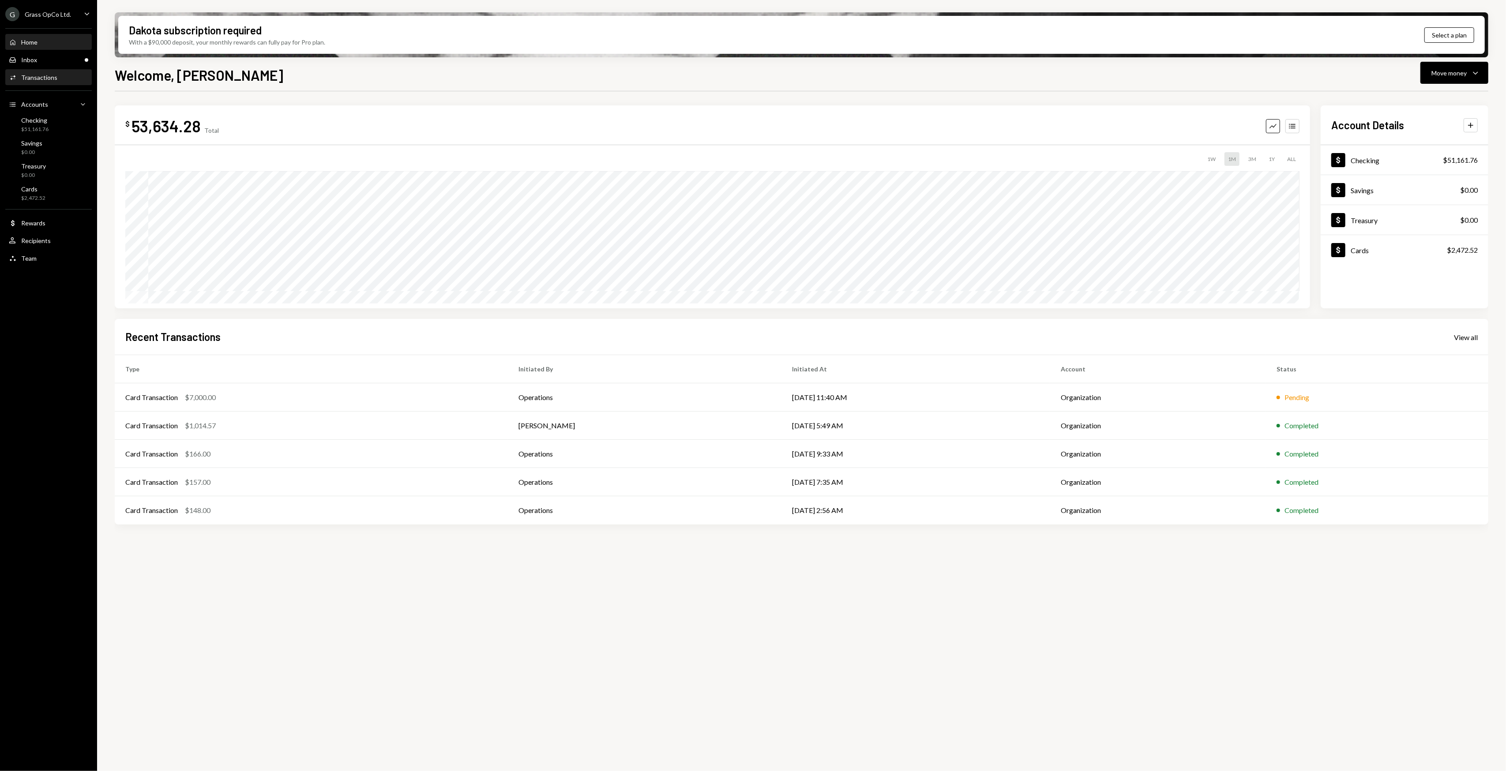
click at [49, 82] on div "Activities Transactions" at bounding box center [48, 77] width 79 height 15
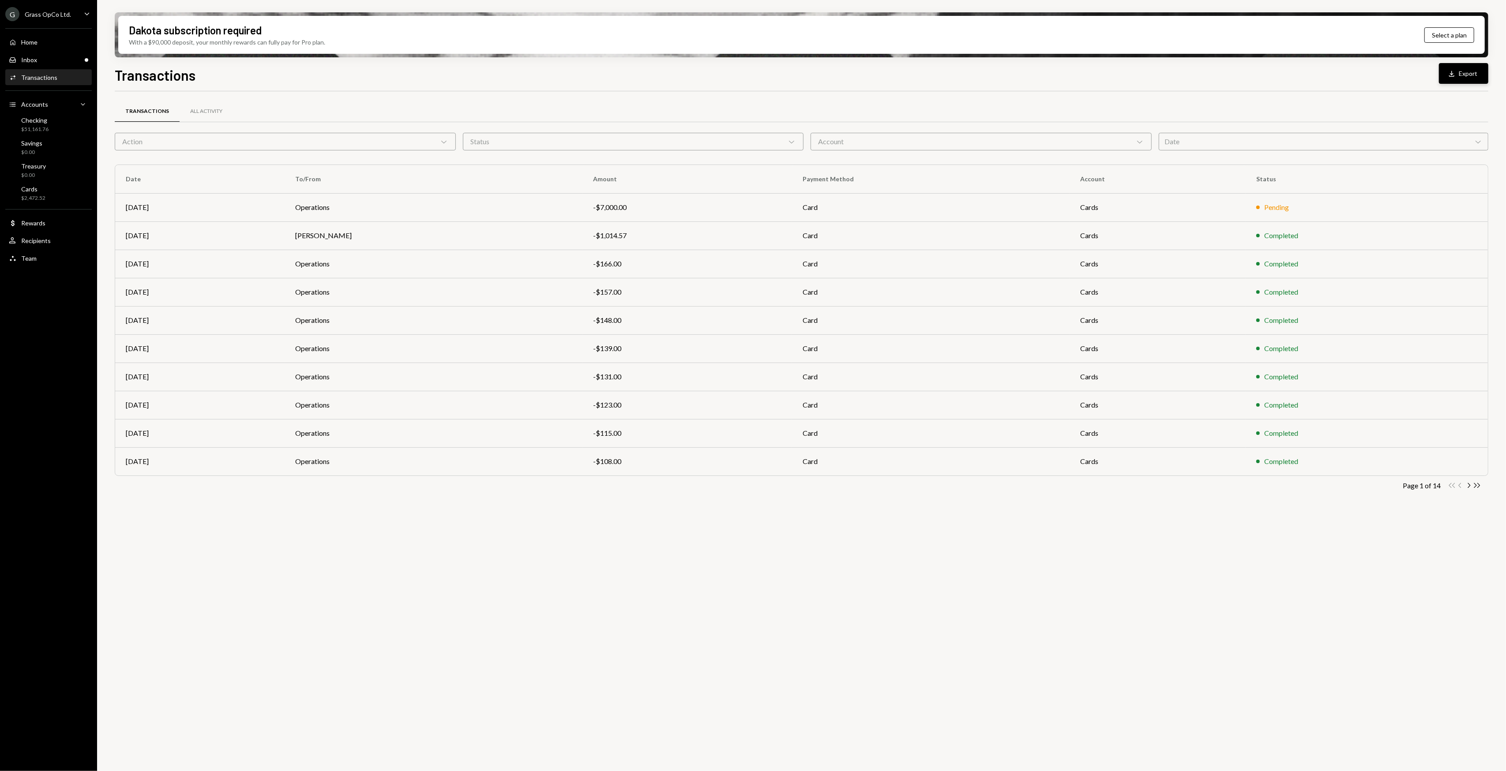
click at [1473, 70] on button "Download Export" at bounding box center [1463, 73] width 49 height 21
drag, startPoint x: 516, startPoint y: 592, endPoint x: 485, endPoint y: 581, distance: 32.8
click at [491, 585] on div "Transactions All Activity Action Chevron Down Status Chevron Down Account Chevr…" at bounding box center [801, 436] width 1373 height 690
click at [55, 16] on div "G Grass OpCo Ltd." at bounding box center [38, 14] width 66 height 14
click at [66, 205] on button "Apply for a new account" at bounding box center [61, 200] width 105 height 16
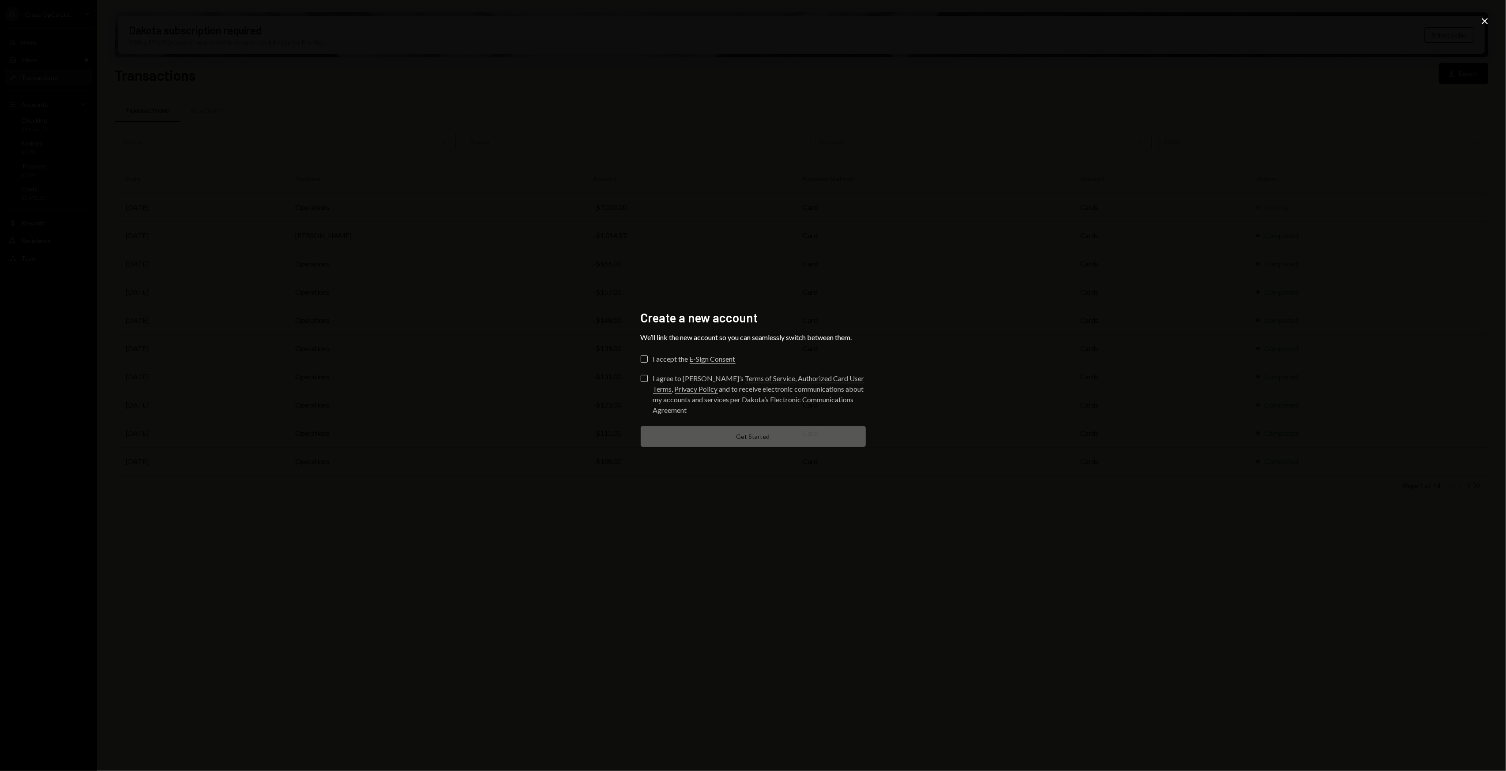
click at [1484, 21] on icon at bounding box center [1484, 21] width 6 height 6
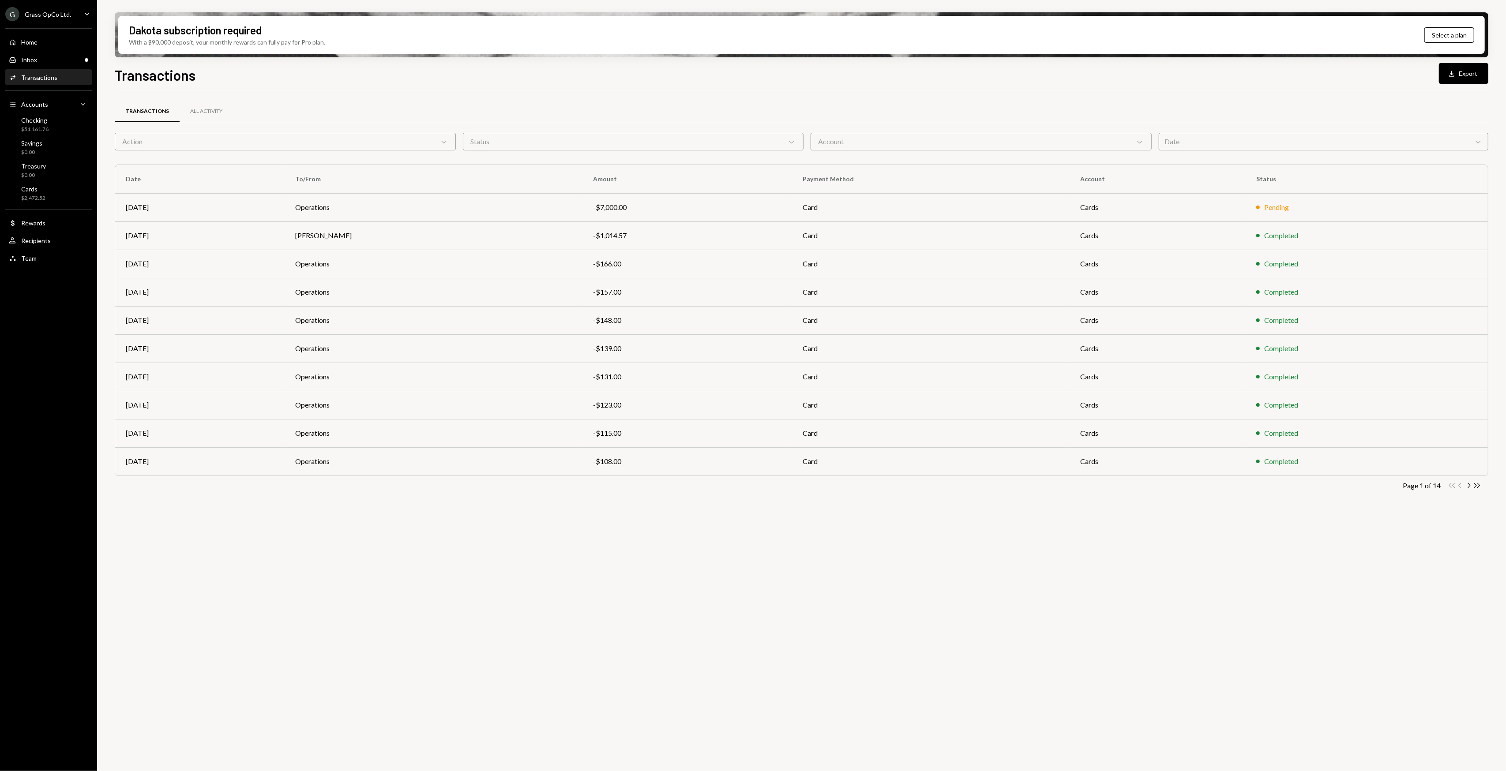
click at [34, 13] on div "Grass OpCo Ltd." at bounding box center [48, 15] width 46 height 8
click at [56, 121] on div "View all accounts" at bounding box center [68, 124] width 81 height 8
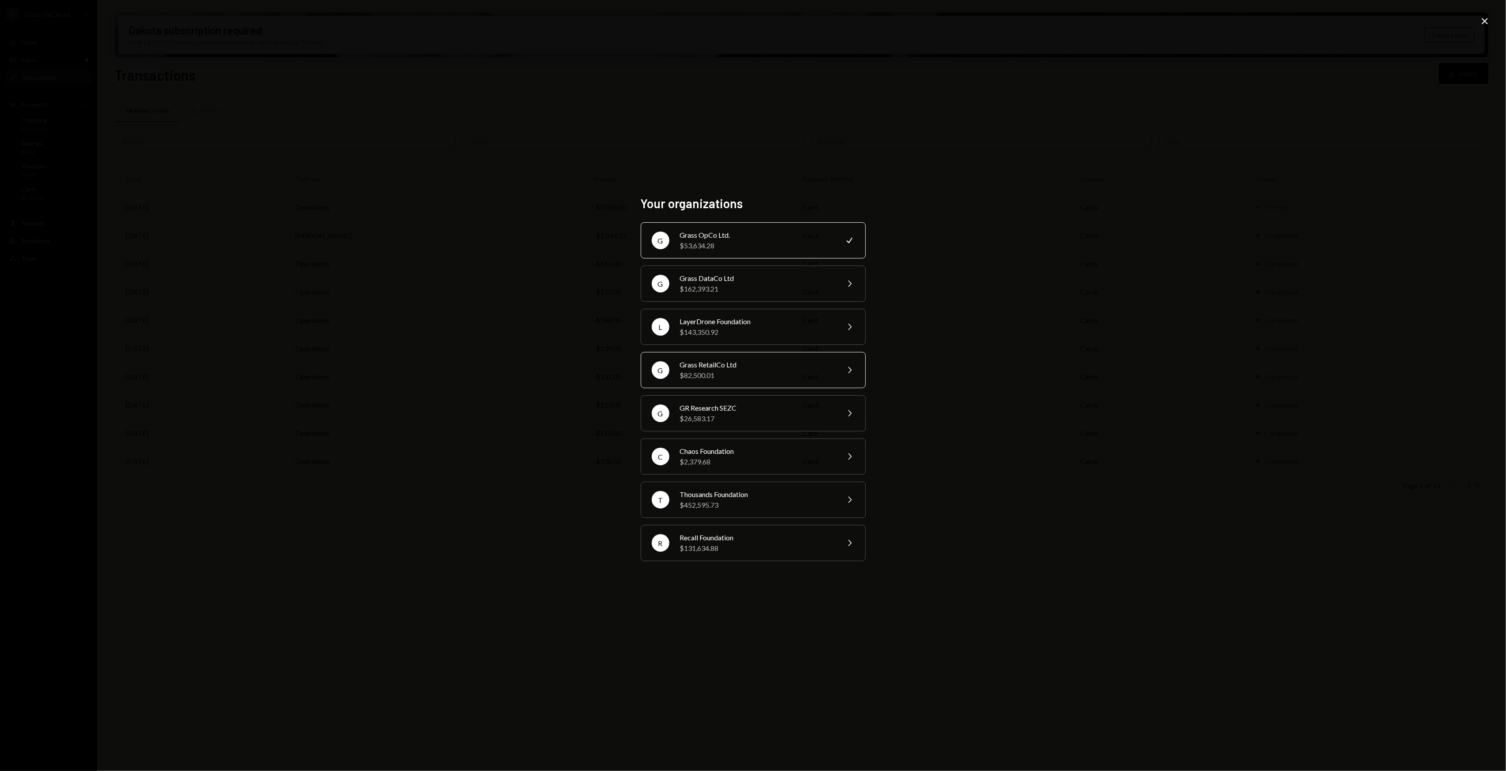
click at [740, 371] on div "$82,500.01" at bounding box center [757, 375] width 154 height 11
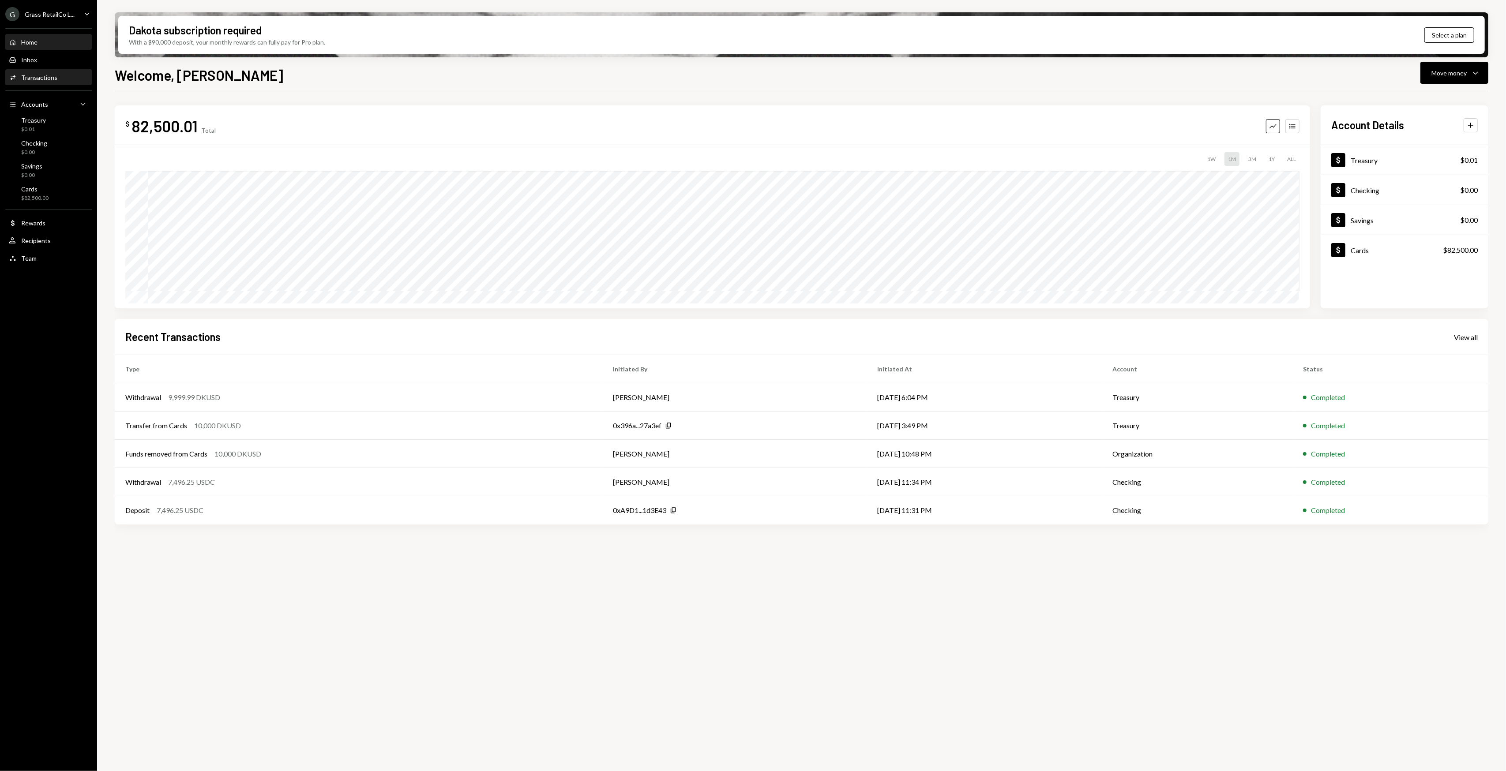
click at [40, 71] on div "Activities Transactions" at bounding box center [48, 77] width 79 height 15
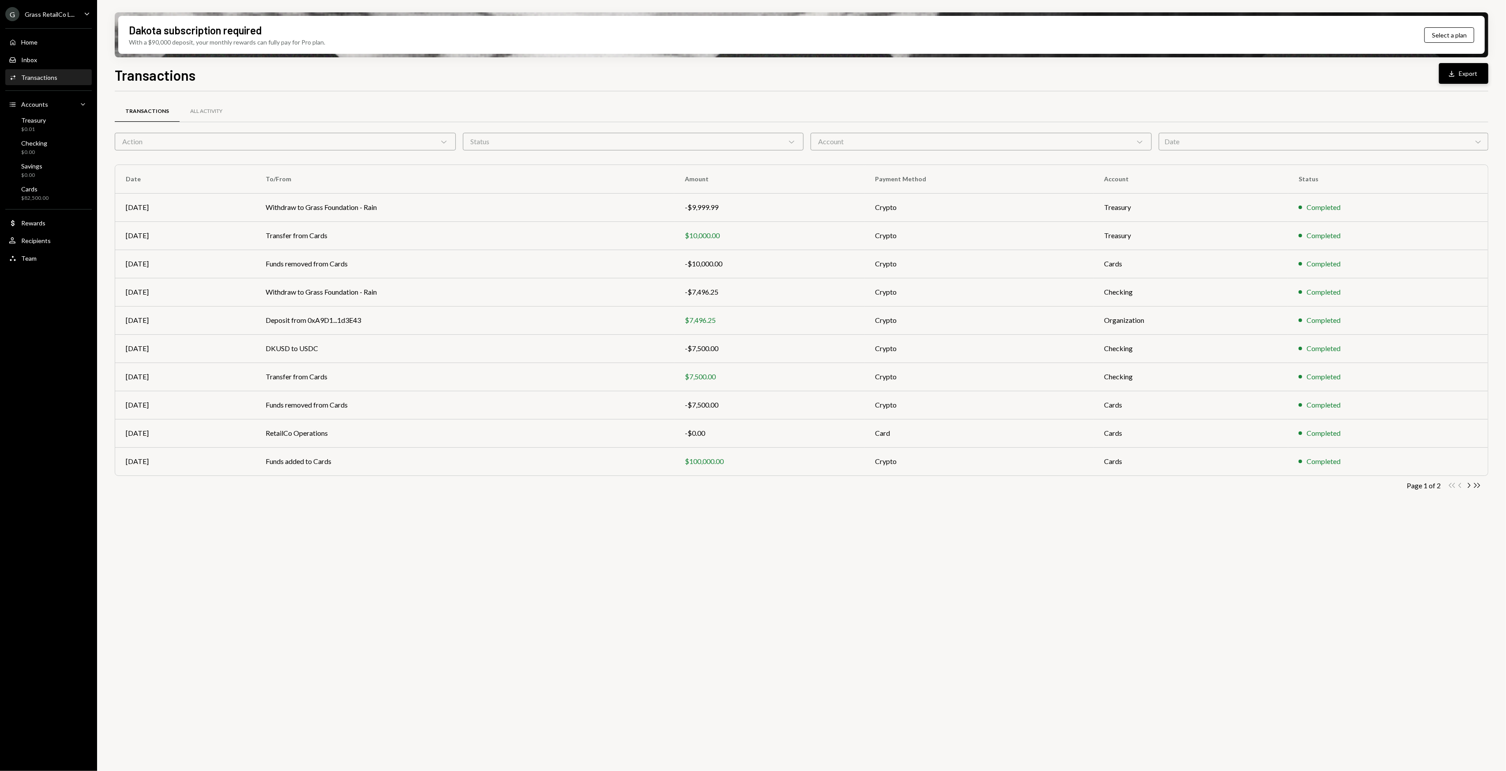
click at [1462, 82] on button "Download Export" at bounding box center [1463, 73] width 49 height 21
click at [557, 72] on div "Transactions Download Export" at bounding box center [801, 73] width 1373 height 19
drag, startPoint x: 985, startPoint y: 573, endPoint x: 879, endPoint y: 578, distance: 106.0
drag, startPoint x: 879, startPoint y: 578, endPoint x: 840, endPoint y: 566, distance: 40.9
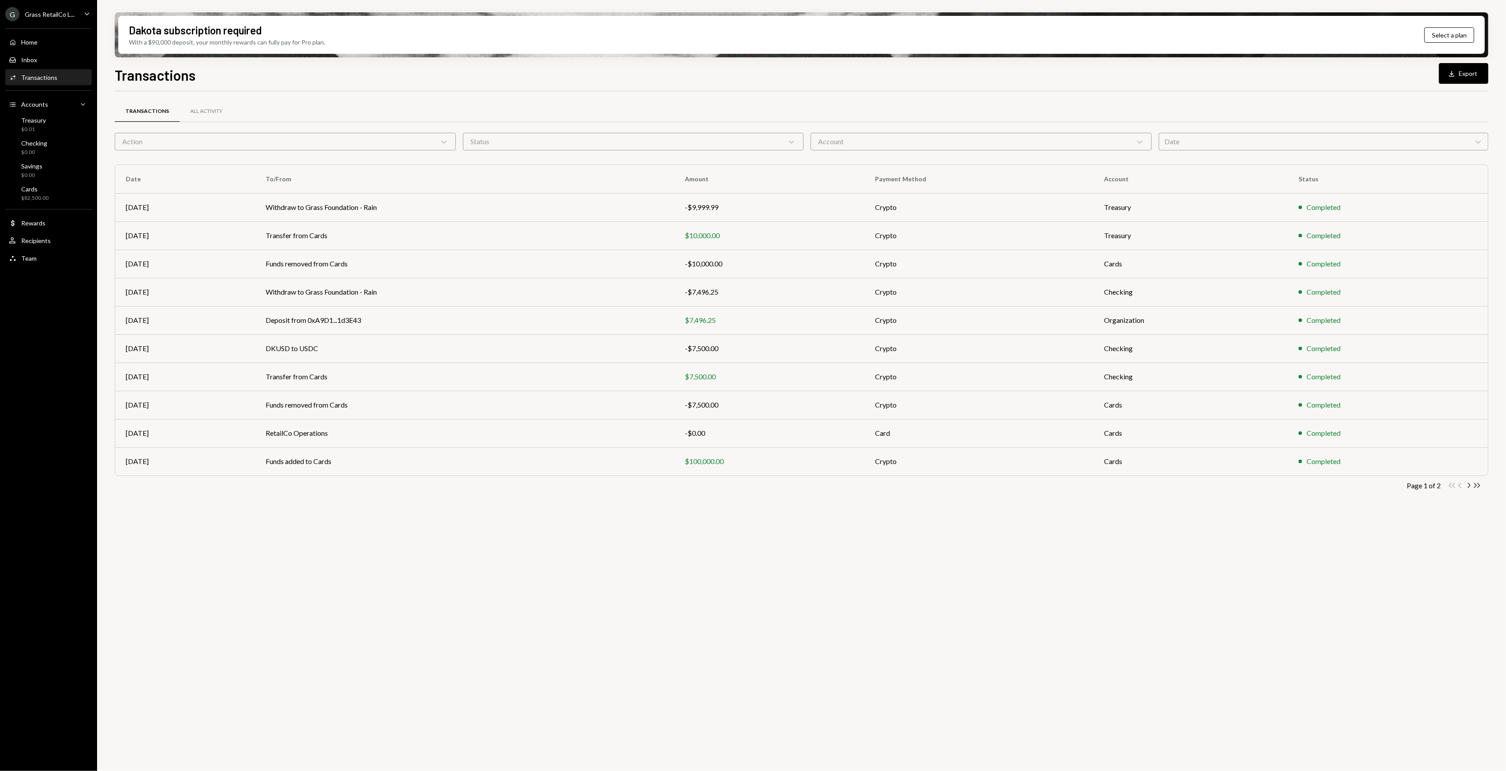
click at [863, 574] on div "Transactions All Activity Action Chevron Down Status Chevron Down Account Chevr…" at bounding box center [801, 436] width 1373 height 690
drag, startPoint x: 687, startPoint y: 526, endPoint x: 677, endPoint y: 527, distance: 10.6
drag, startPoint x: 677, startPoint y: 527, endPoint x: 565, endPoint y: 549, distance: 113.9
click at [565, 549] on div "Transactions All Activity Action Chevron Down Status Chevron Down Account Chevr…" at bounding box center [801, 436] width 1373 height 690
drag, startPoint x: 482, startPoint y: 551, endPoint x: 474, endPoint y: 552, distance: 8.1
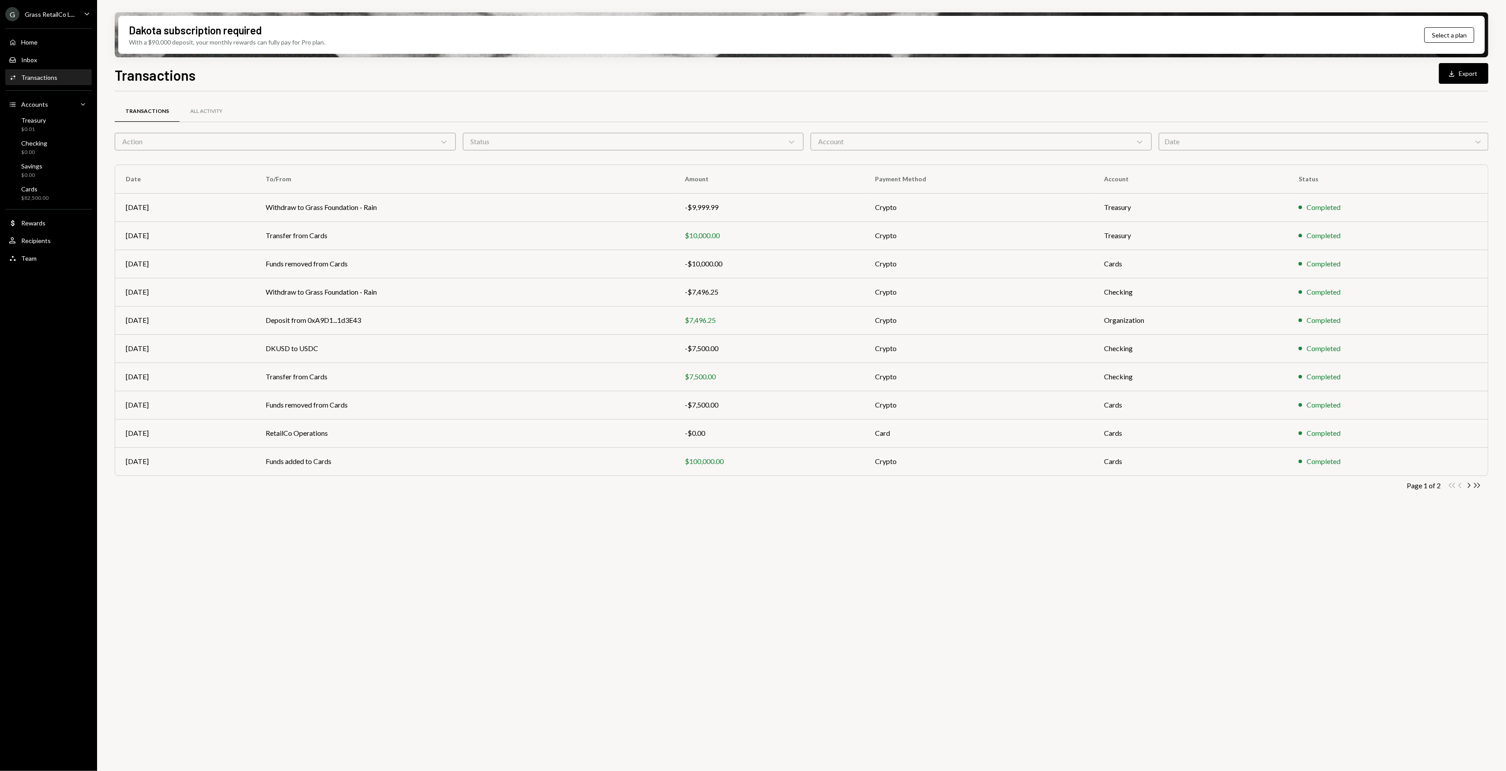
drag, startPoint x: 474, startPoint y: 552, endPoint x: 392, endPoint y: 553, distance: 82.1
click at [458, 554] on div "Transactions All Activity Action Chevron Down Status Chevron Down Account Chevr…" at bounding box center [801, 436] width 1373 height 690
click at [392, 553] on div "Transactions All Activity Action Chevron Down Status Chevron Down Account Chevr…" at bounding box center [801, 436] width 1373 height 690
drag, startPoint x: 522, startPoint y: 562, endPoint x: 493, endPoint y: 558, distance: 29.4
click at [493, 558] on div "Transactions All Activity Action Chevron Down Status Chevron Down Account Chevr…" at bounding box center [801, 436] width 1373 height 690
